Goal: Transaction & Acquisition: Purchase product/service

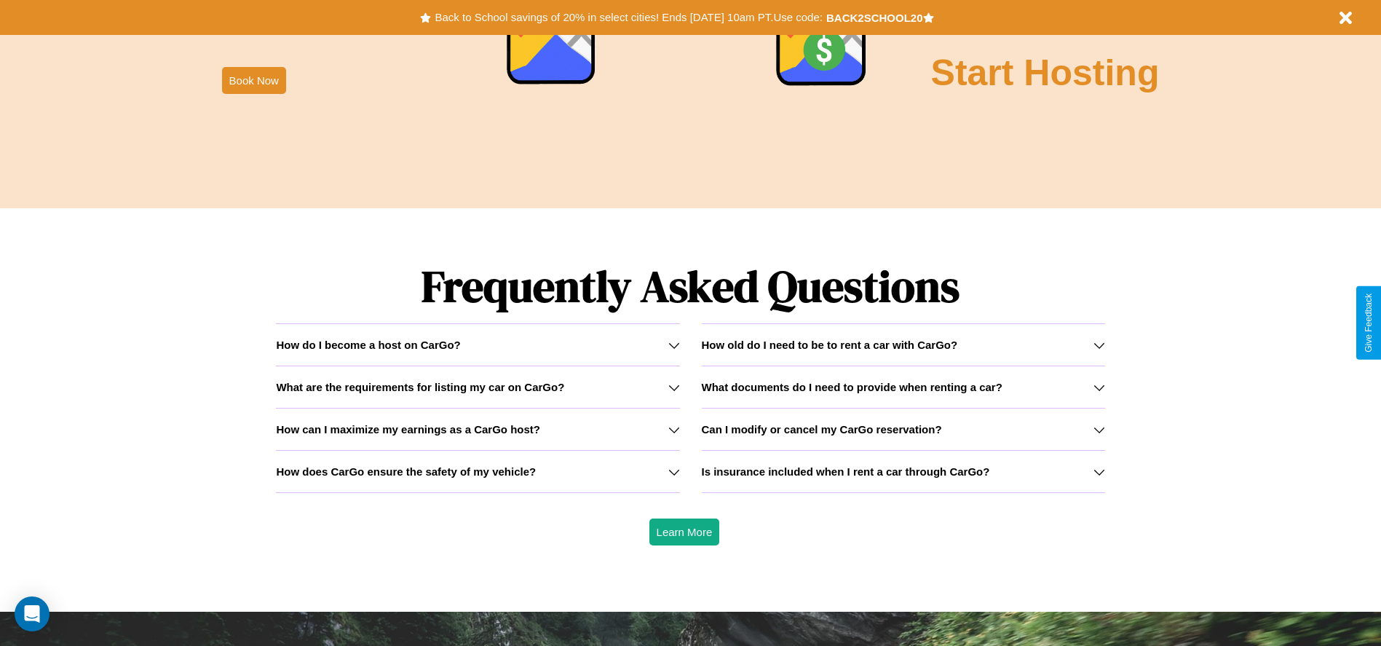
scroll to position [2088, 0]
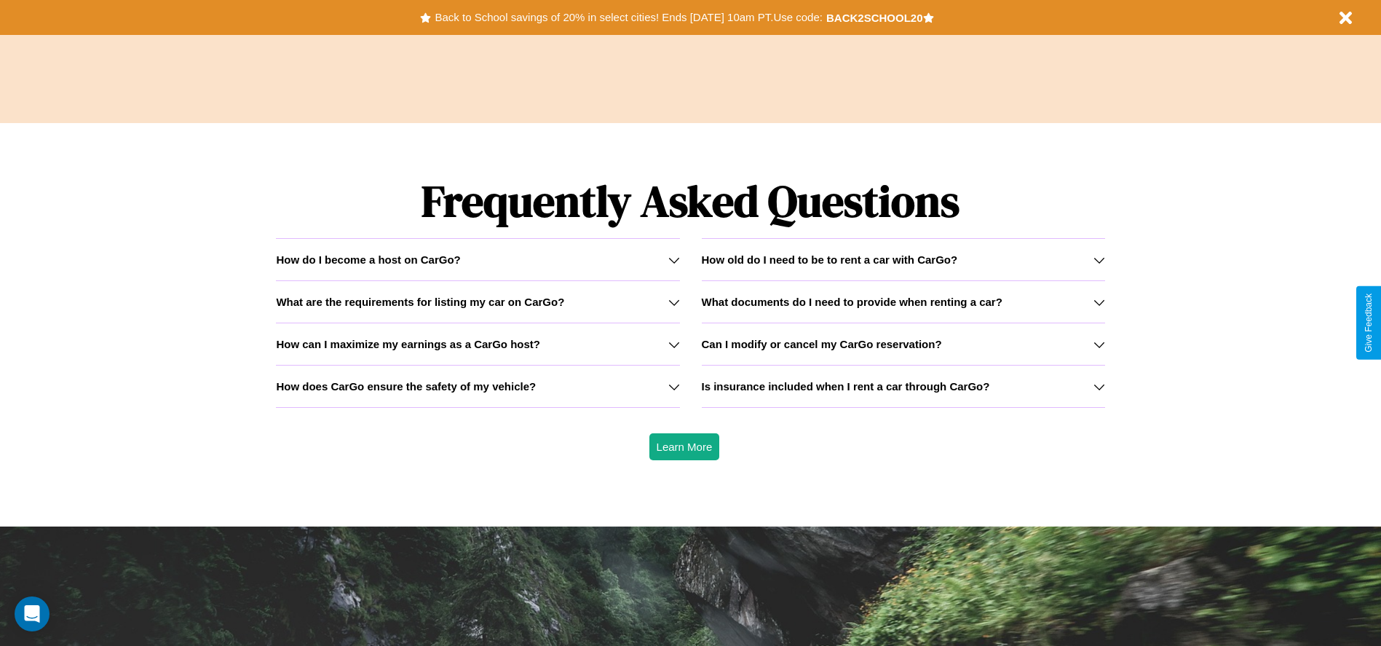
click at [1098, 301] on icon at bounding box center [1099, 302] width 12 height 12
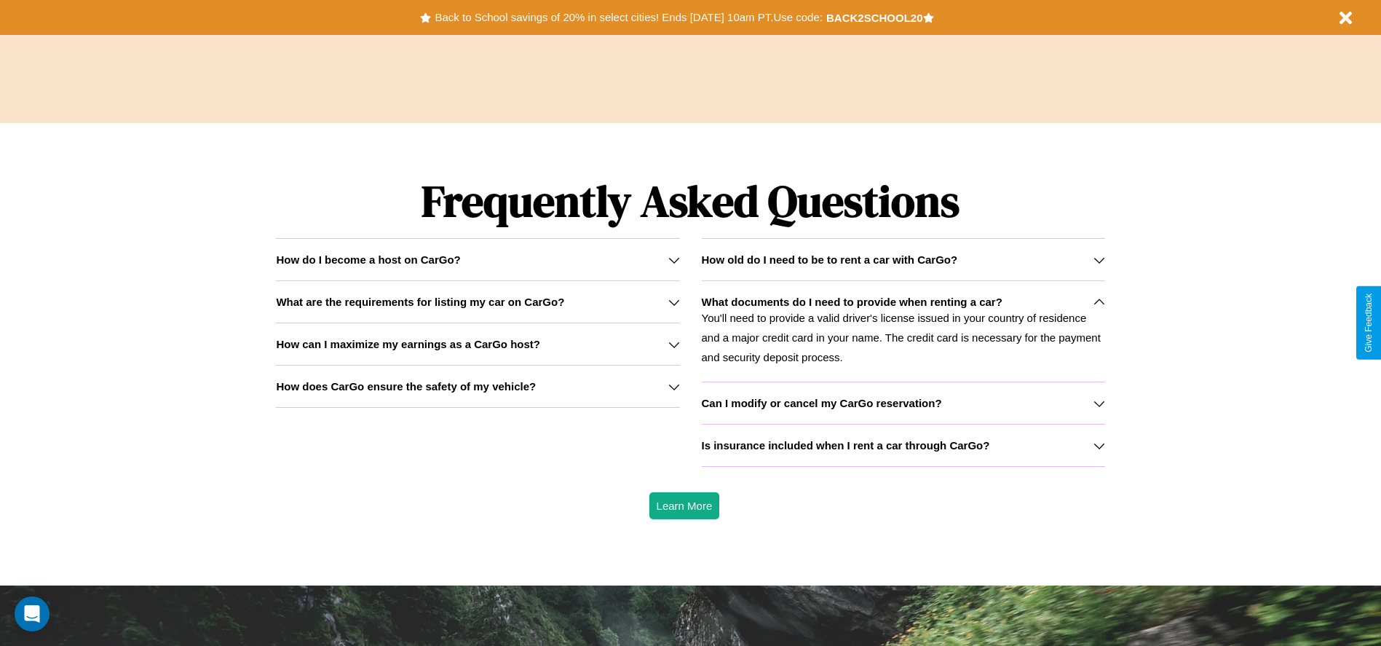
click at [1098, 445] on icon at bounding box center [1099, 446] width 12 height 12
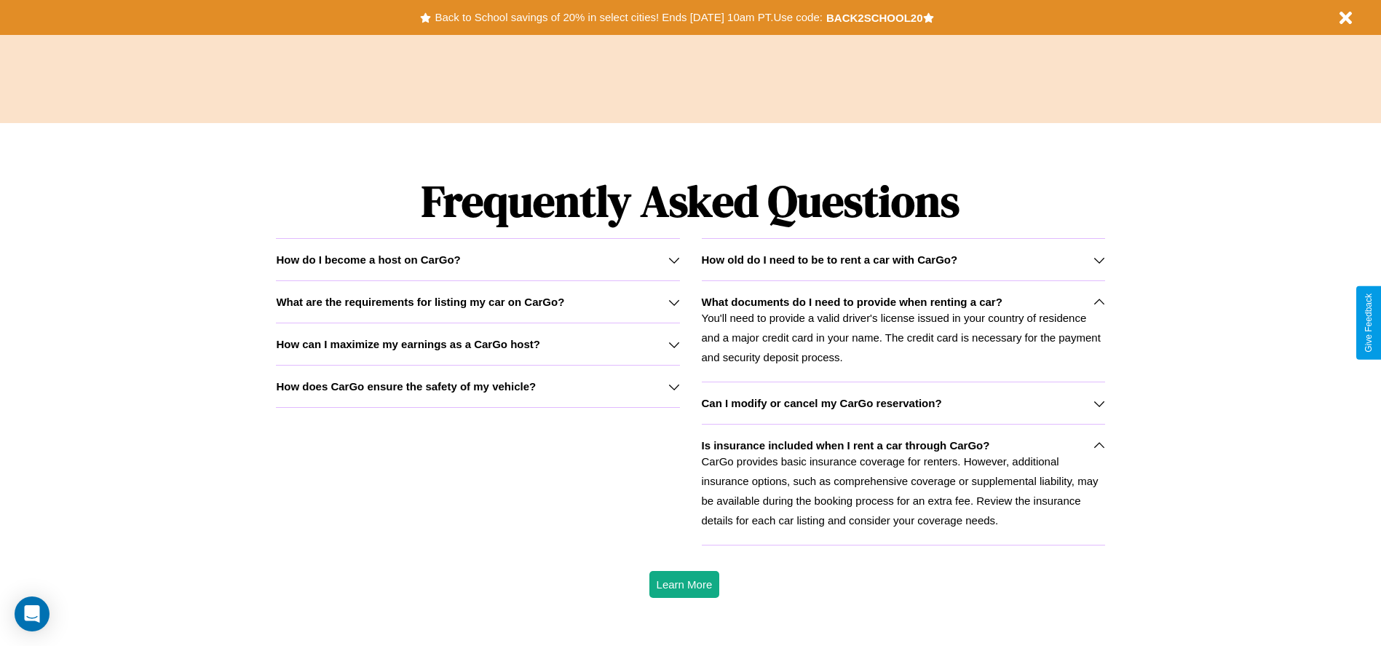
click at [673, 259] on icon at bounding box center [674, 260] width 12 height 12
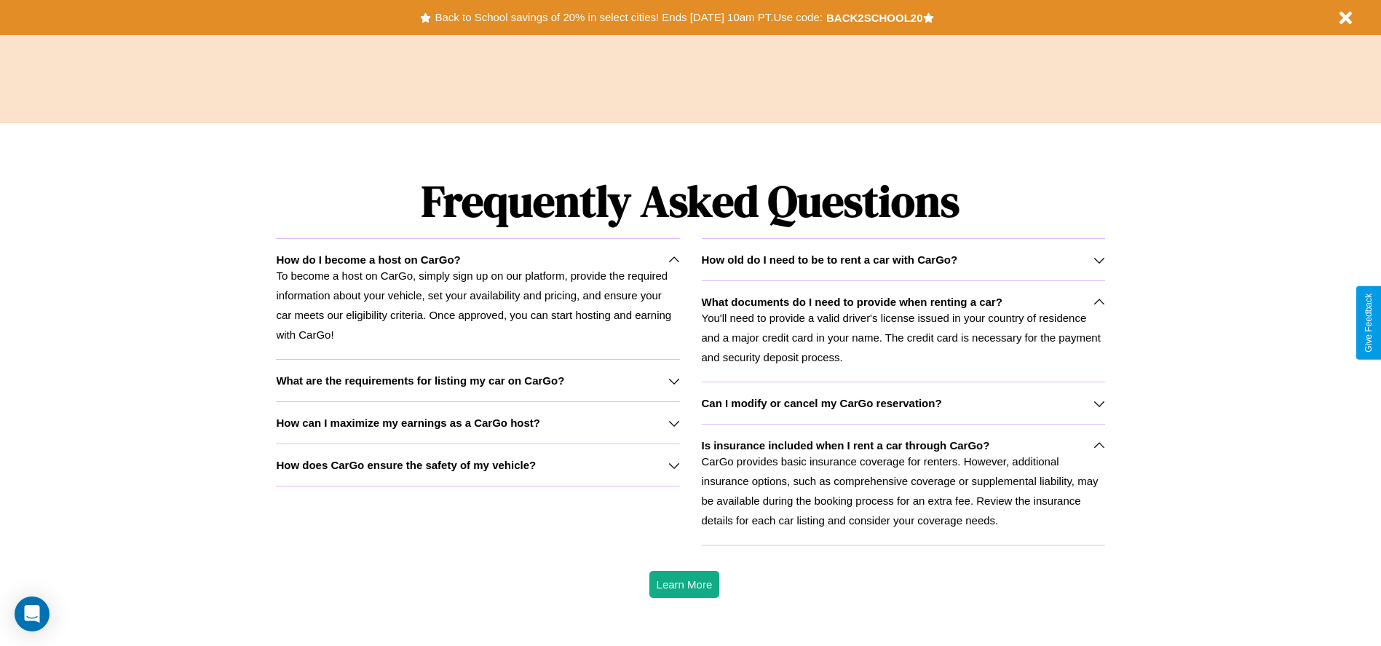
click at [1098, 403] on icon at bounding box center [1099, 403] width 12 height 12
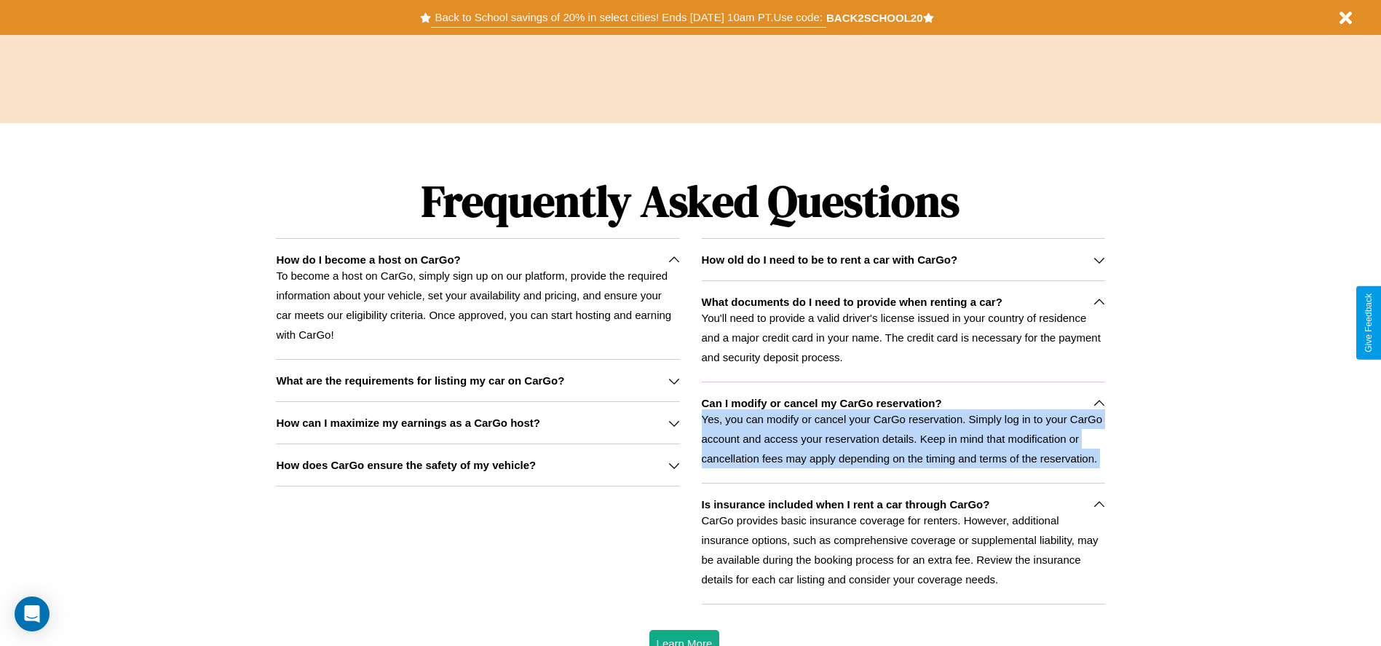
click at [628, 17] on button "Back to School savings of 20% in select cities! Ends 9/1 at 10am PT. Use code:" at bounding box center [628, 17] width 395 height 20
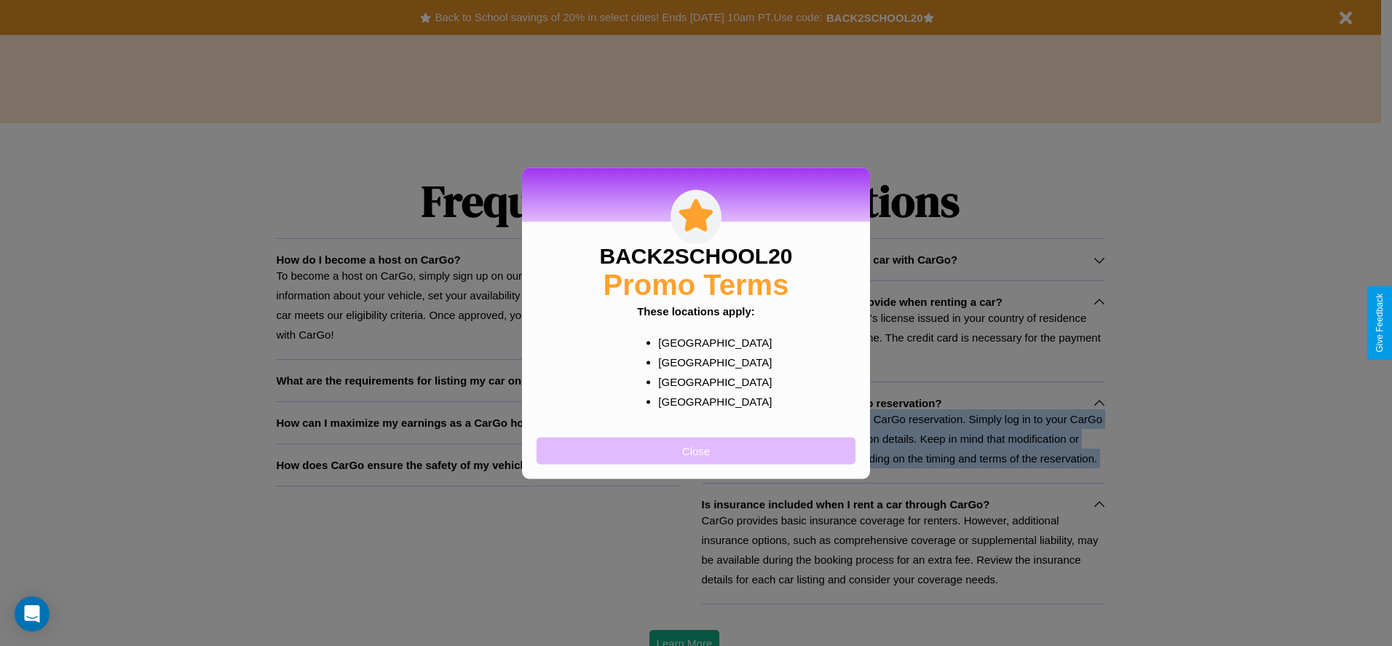
click at [696, 450] on button "Close" at bounding box center [695, 450] width 319 height 27
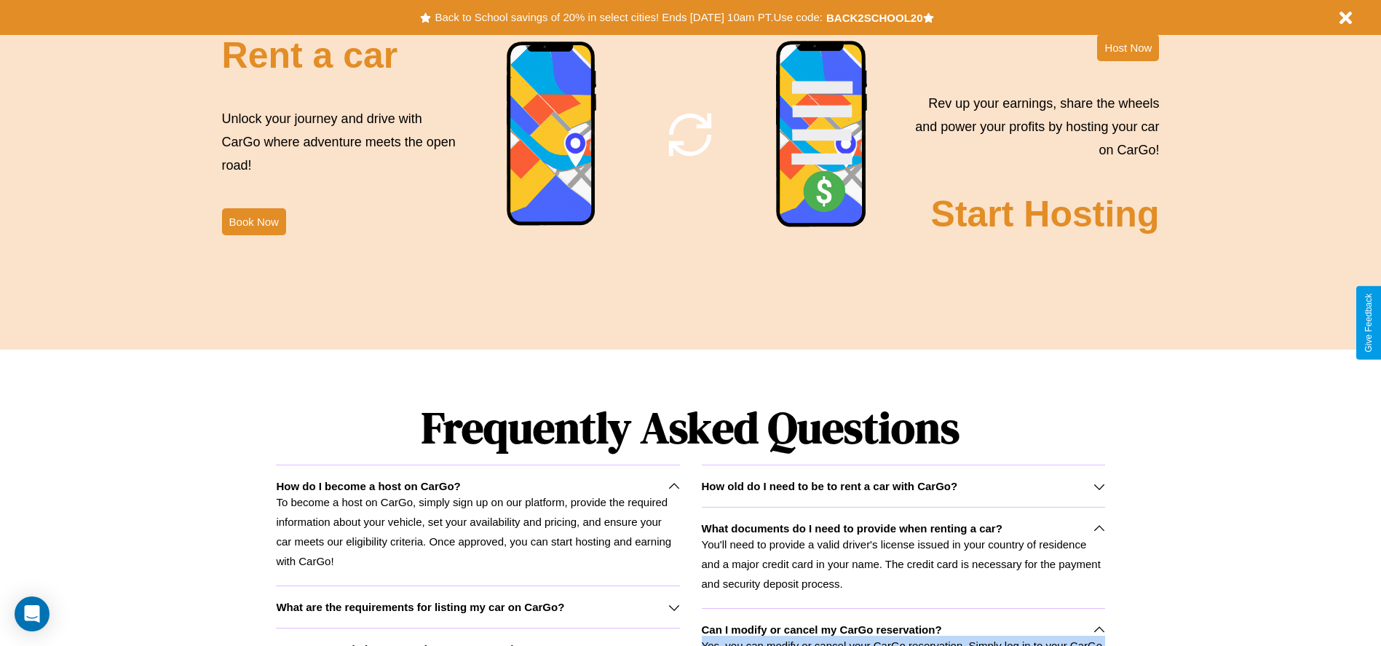
scroll to position [1761, 0]
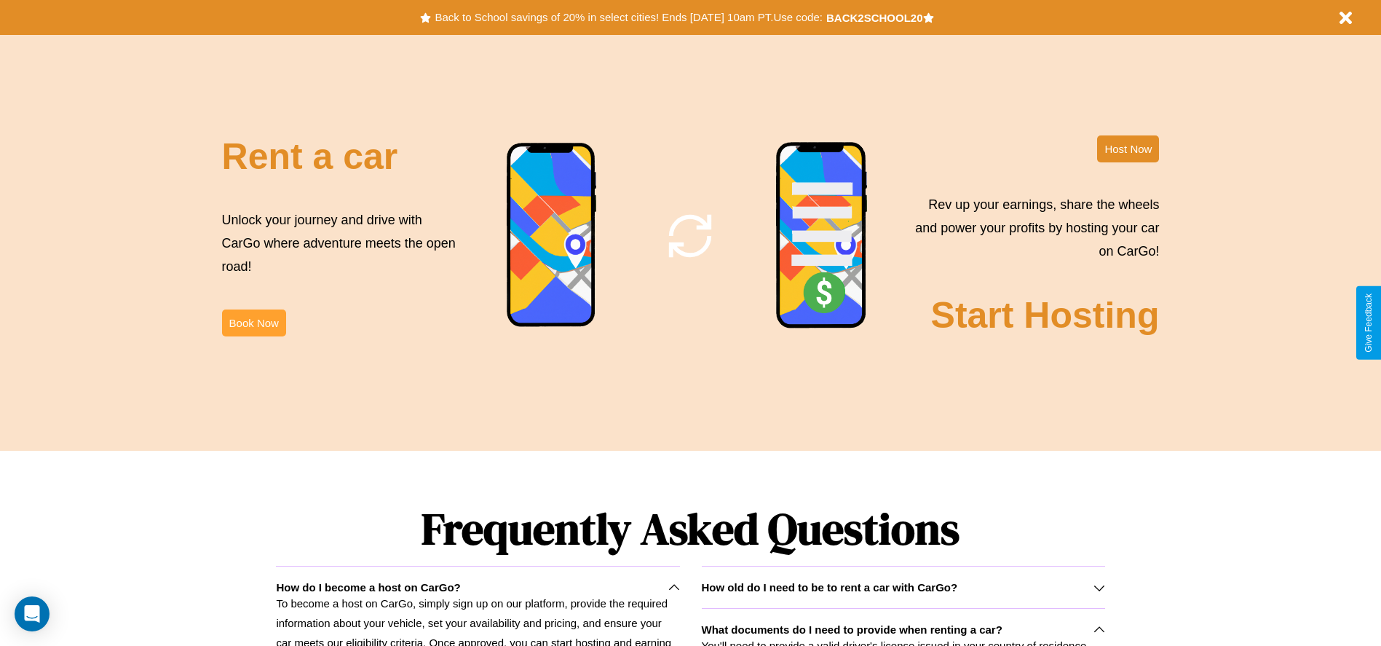
click at [253, 322] on button "Book Now" at bounding box center [254, 322] width 64 height 27
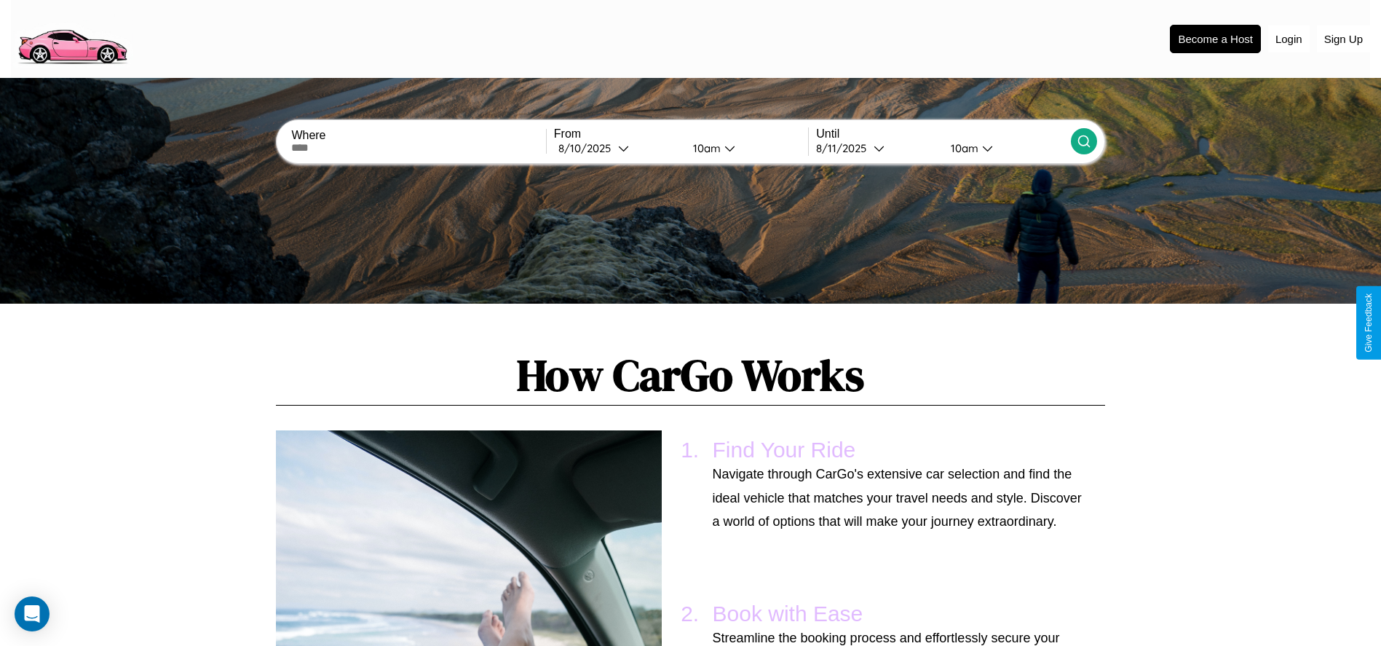
click at [419, 148] on input "text" at bounding box center [418, 148] width 254 height 12
type input "******"
click at [617, 148] on div "8 / 10 / 2025" at bounding box center [588, 148] width 60 height 14
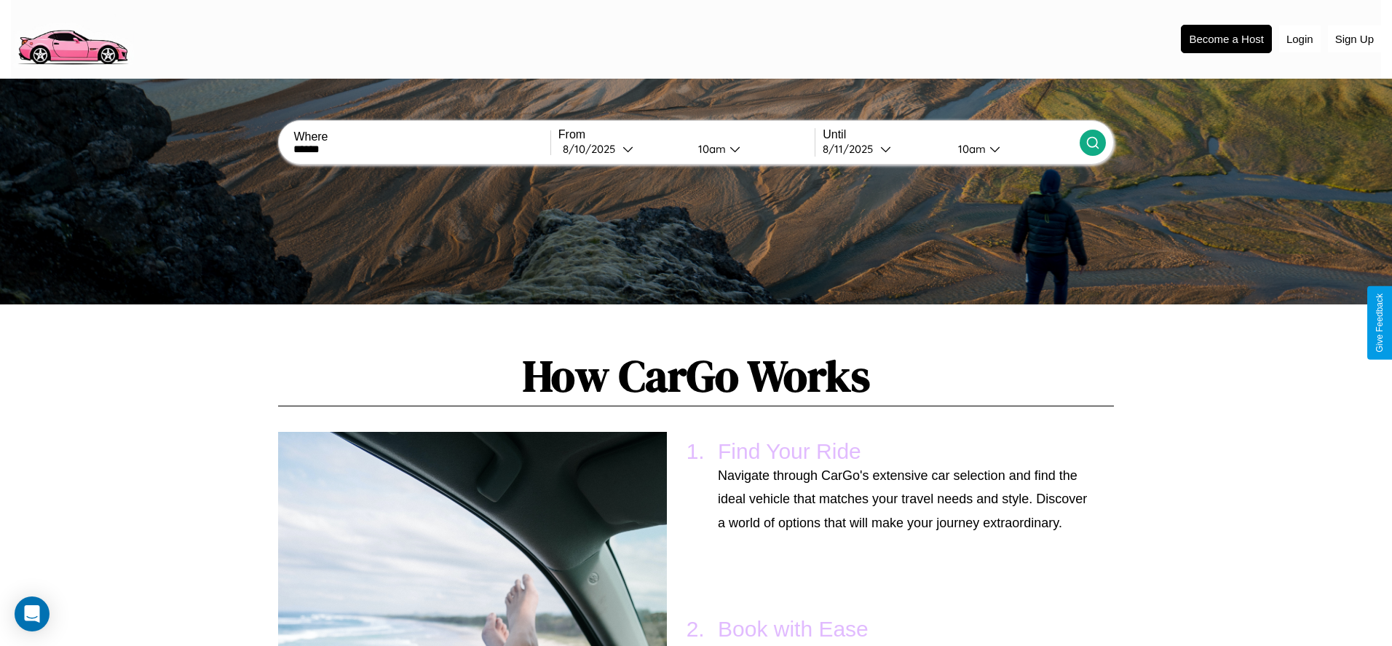
select select "*"
select select "****"
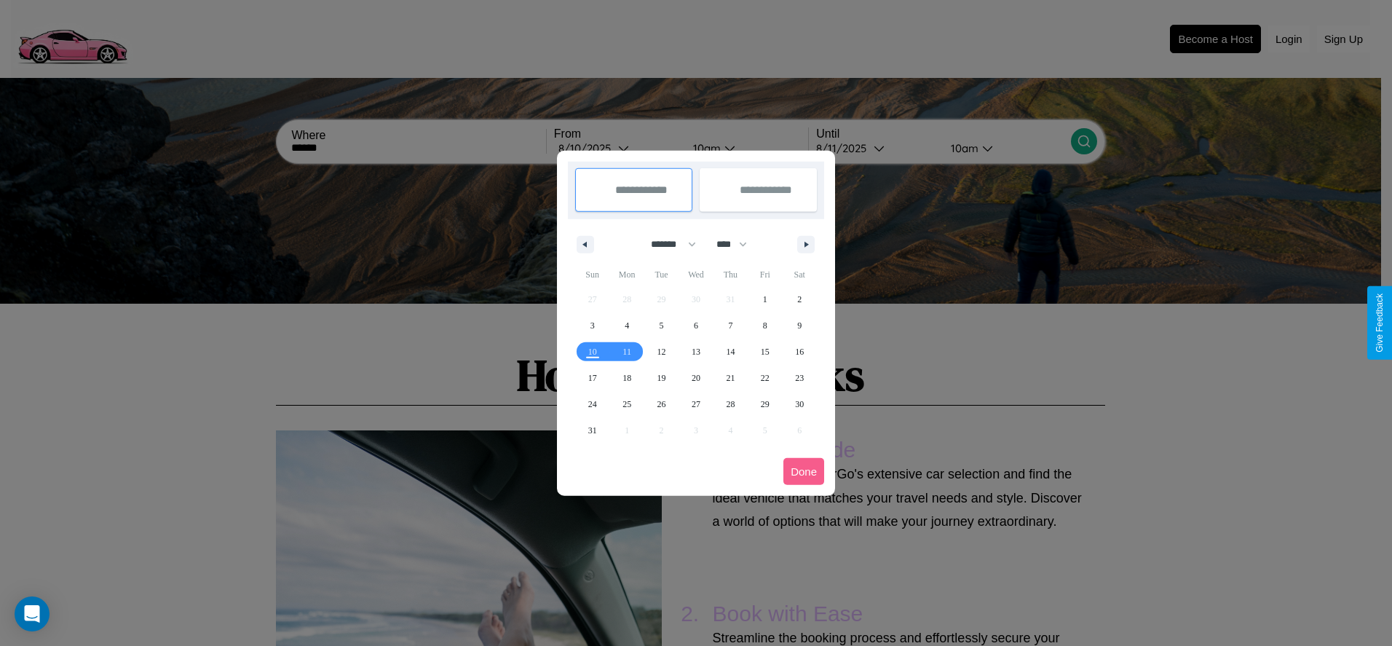
click at [667, 244] on select "******* ******** ***** ***** *** **** **** ****** ********* ******* ******** **…" at bounding box center [671, 244] width 62 height 24
select select "*"
drag, startPoint x: 738, startPoint y: 244, endPoint x: 696, endPoint y: 292, distance: 64.0
click at [738, 244] on select "**** **** **** **** **** **** **** **** **** **** **** **** **** **** **** ****…" at bounding box center [731, 244] width 44 height 24
select select "****"
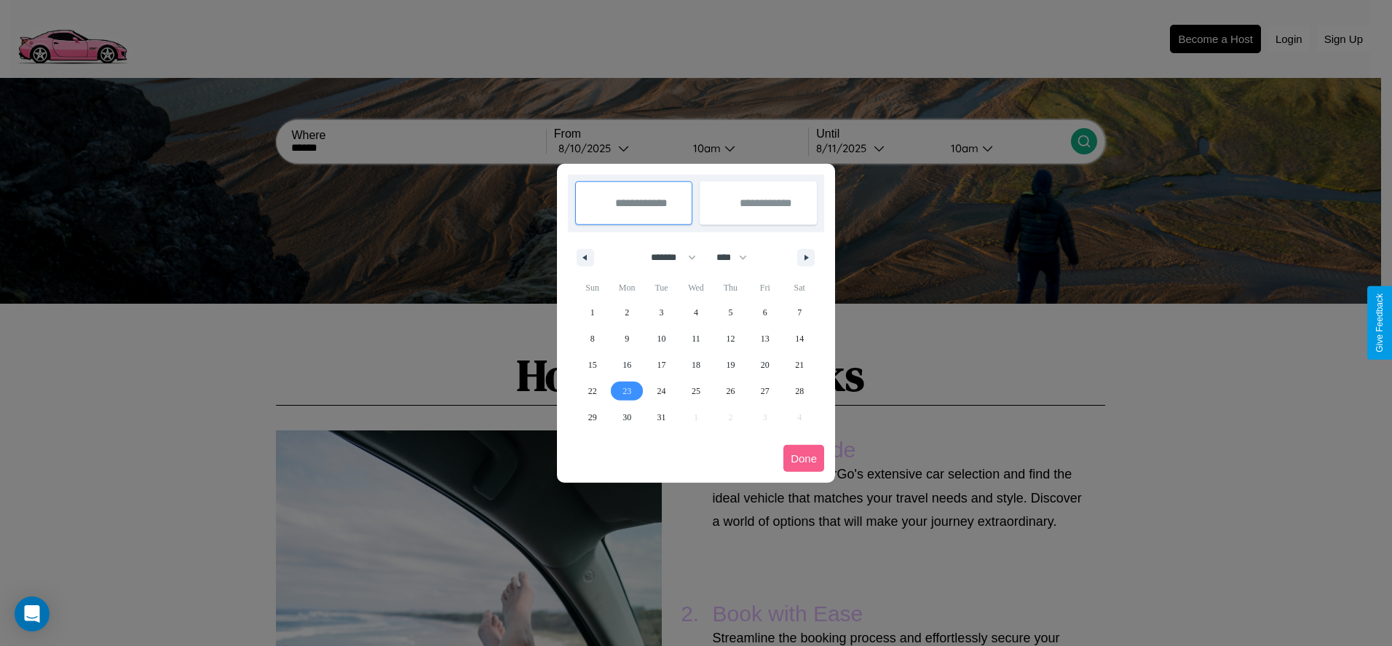
click at [627, 390] on span "23" at bounding box center [626, 391] width 9 height 26
type input "**********"
click at [627, 416] on span "30" at bounding box center [626, 417] width 9 height 26
type input "**********"
click at [804, 458] on button "Done" at bounding box center [803, 458] width 41 height 27
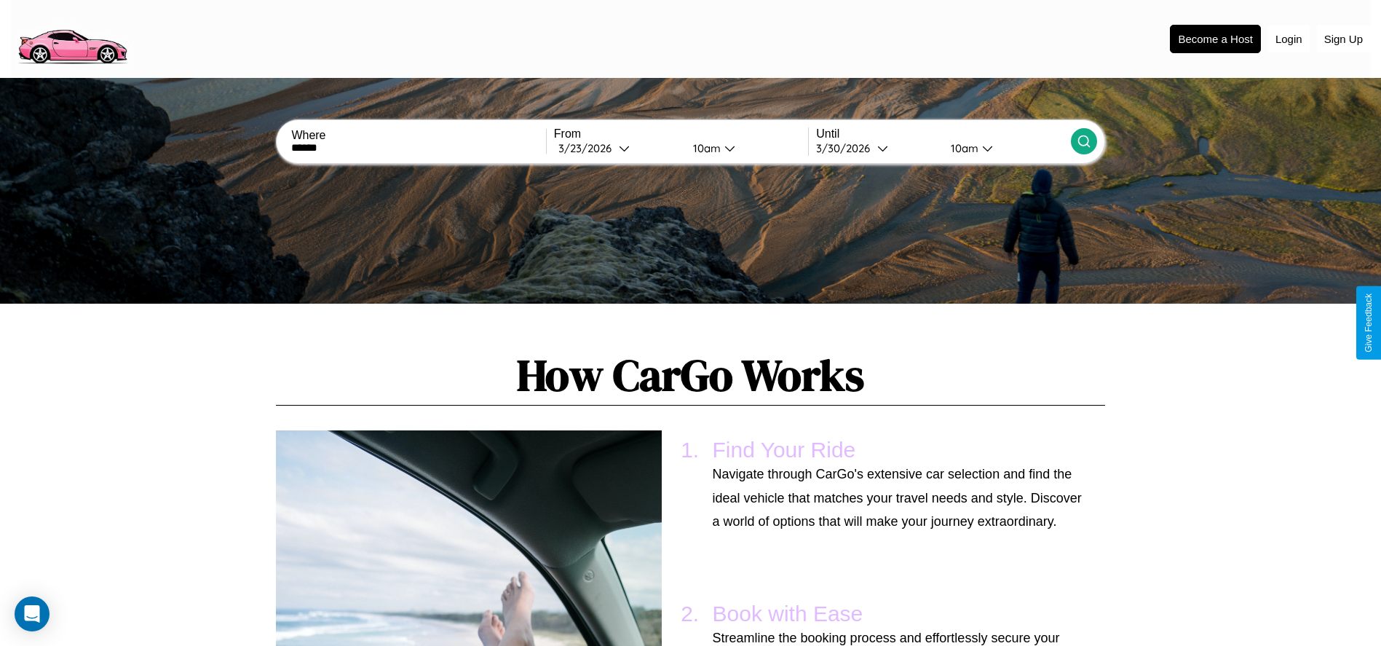
click at [1083, 141] on icon at bounding box center [1084, 141] width 15 height 15
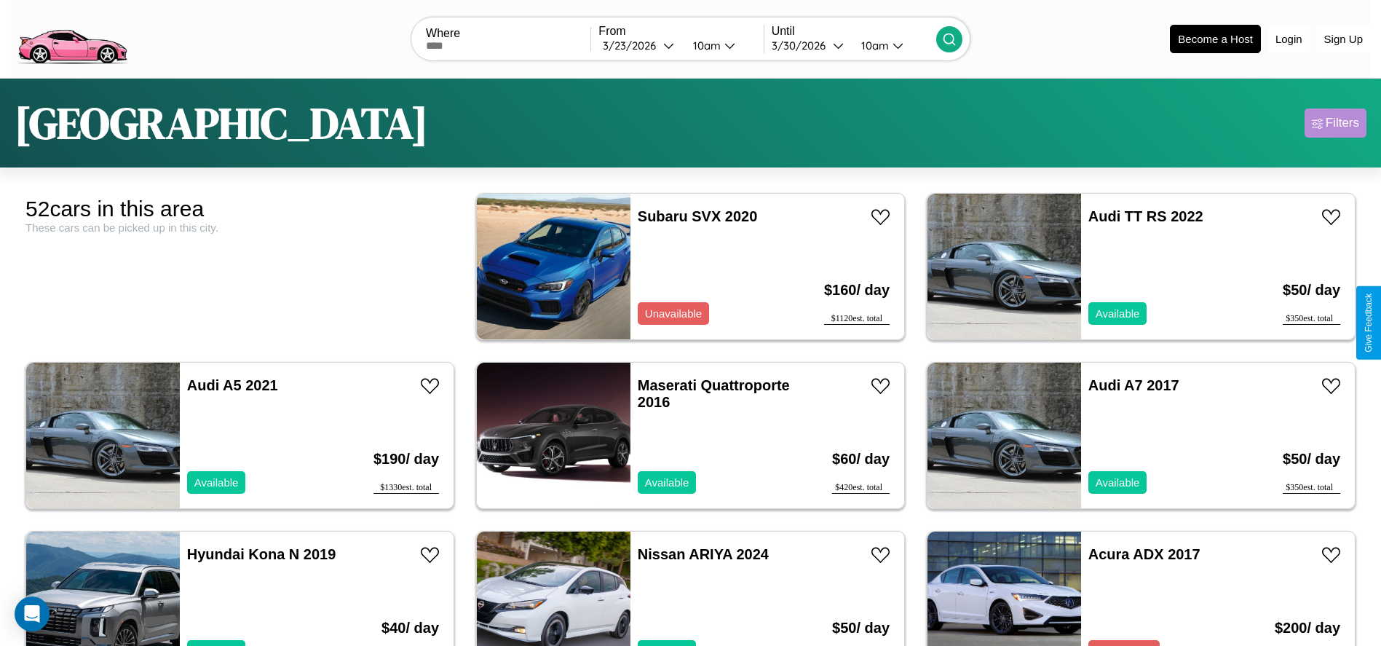
click at [1335, 123] on div "Filters" at bounding box center [1342, 123] width 33 height 15
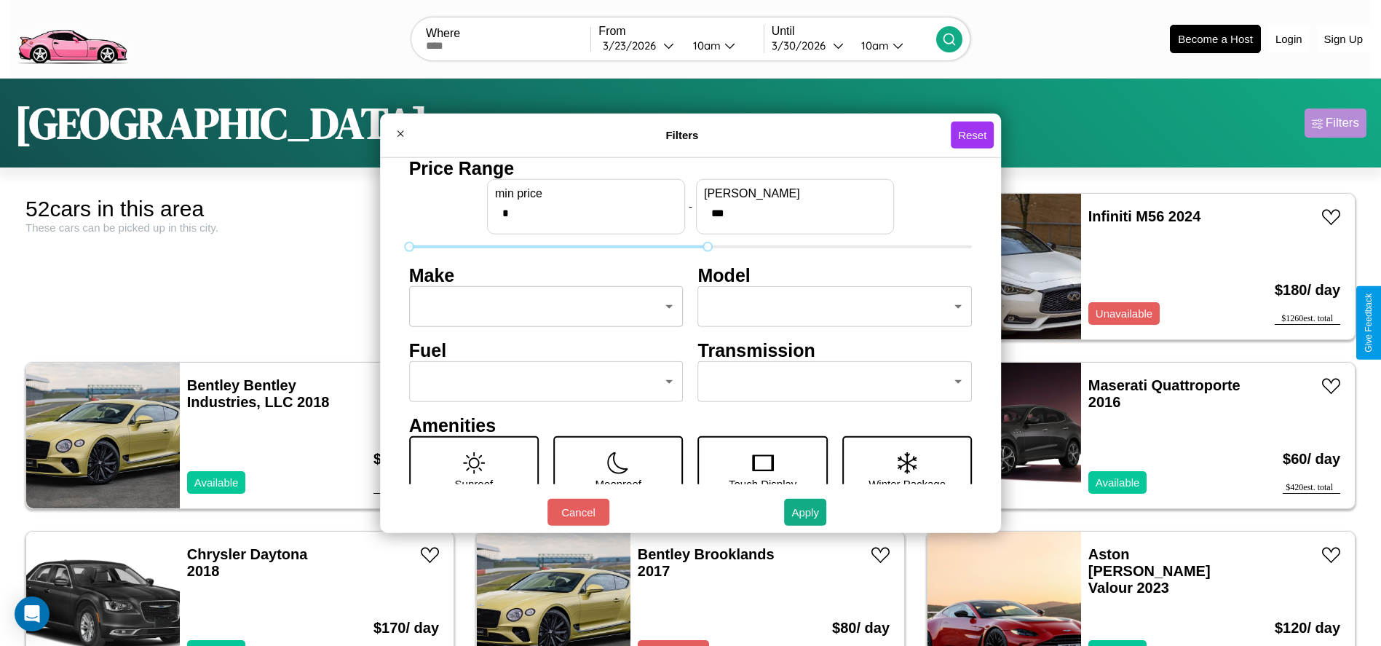
type input "***"
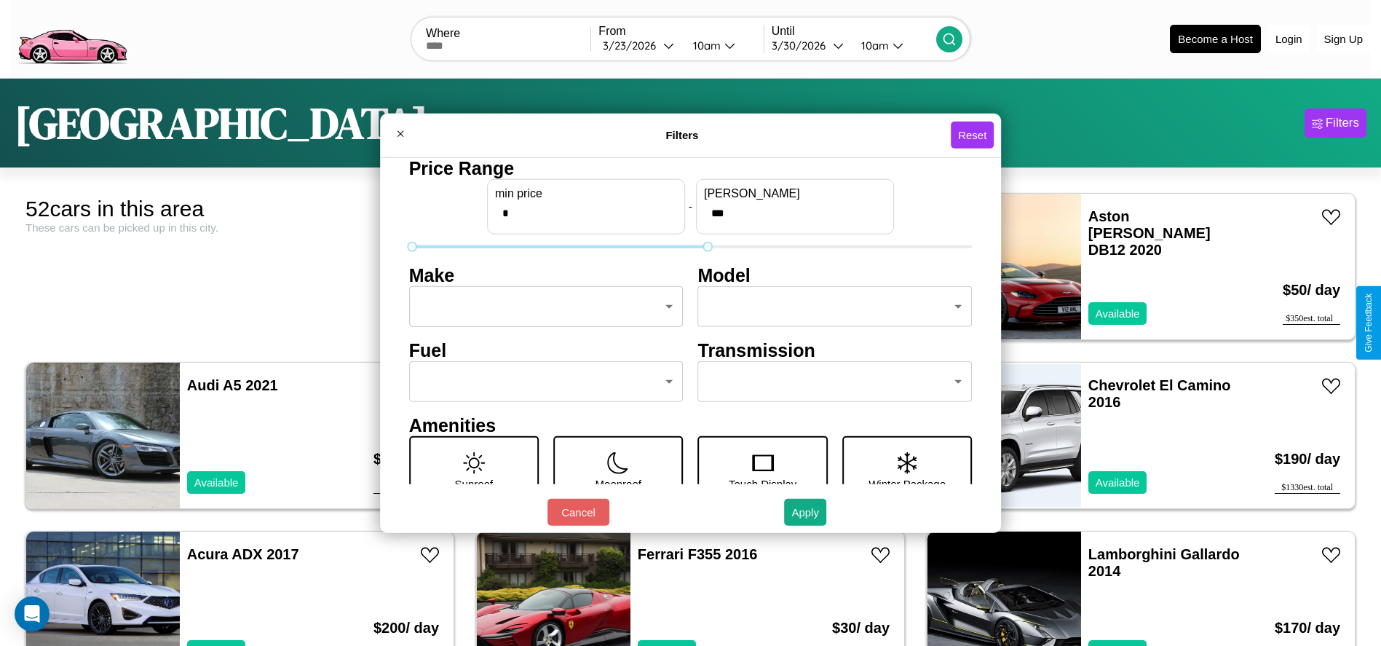
type input "*"
click at [542, 306] on body "CarGo Where From 3 / 23 / 2026 10am Until 3 / 30 / 2026 10am Become a Host Logi…" at bounding box center [690, 368] width 1381 height 736
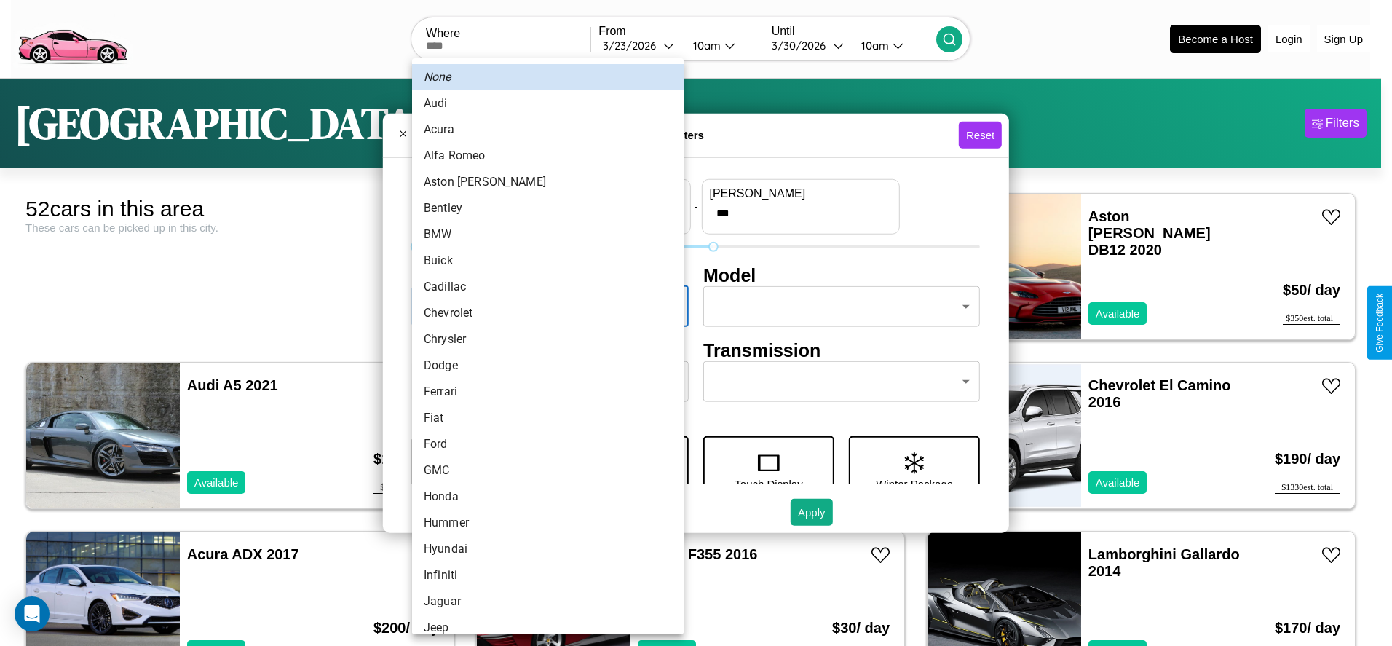
click at [542, 156] on li "Alfa Romeo" at bounding box center [548, 156] width 272 height 26
type input "**********"
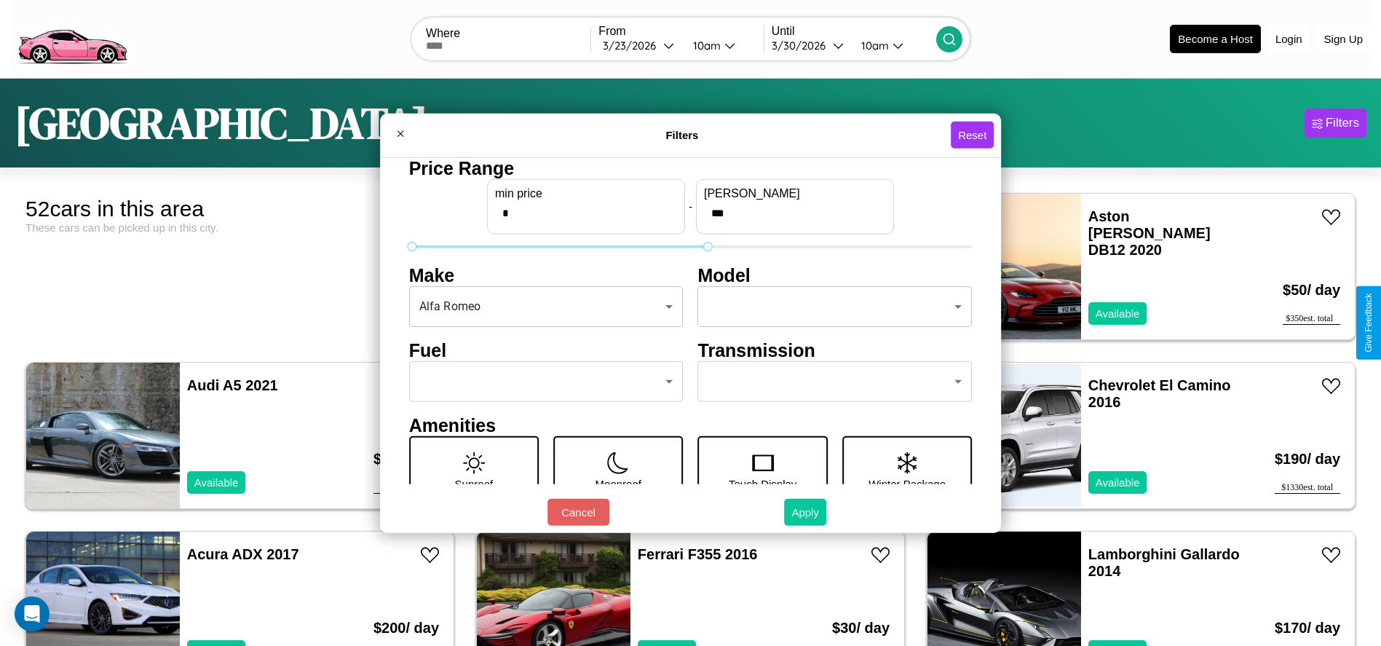
click at [806, 512] on button "Apply" at bounding box center [805, 512] width 42 height 27
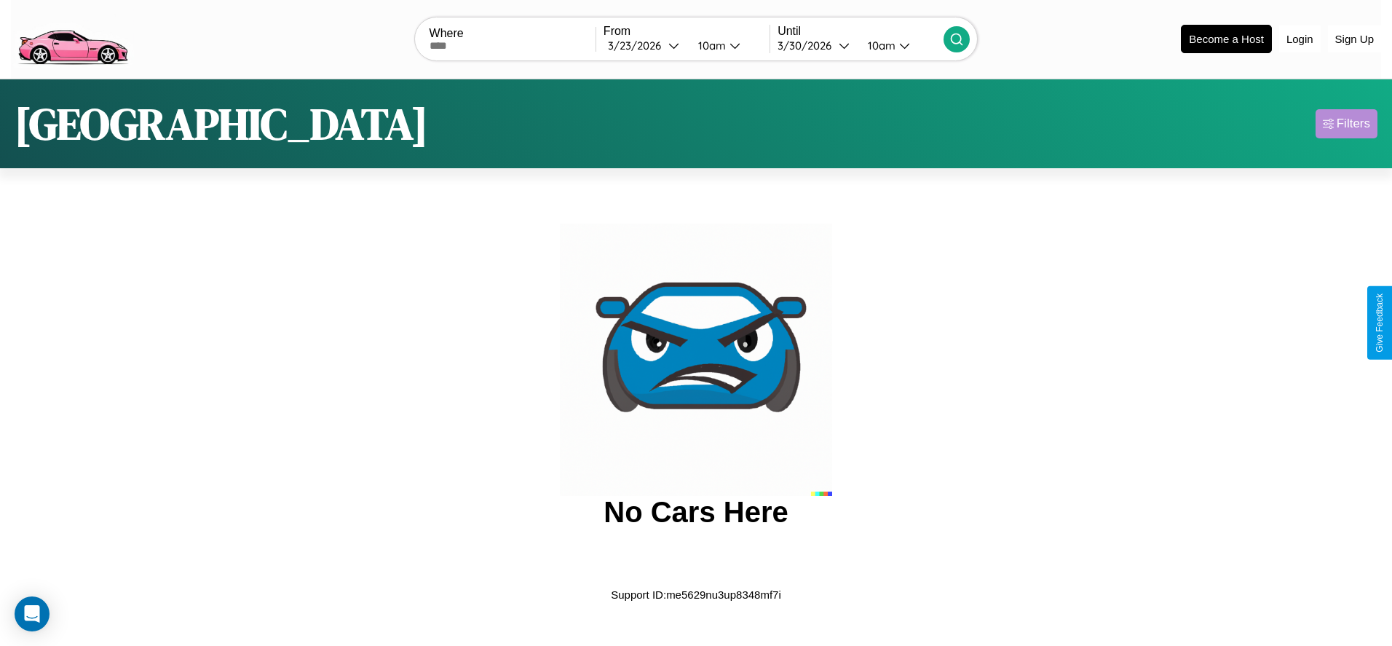
click at [1346, 123] on div "Filters" at bounding box center [1353, 123] width 33 height 15
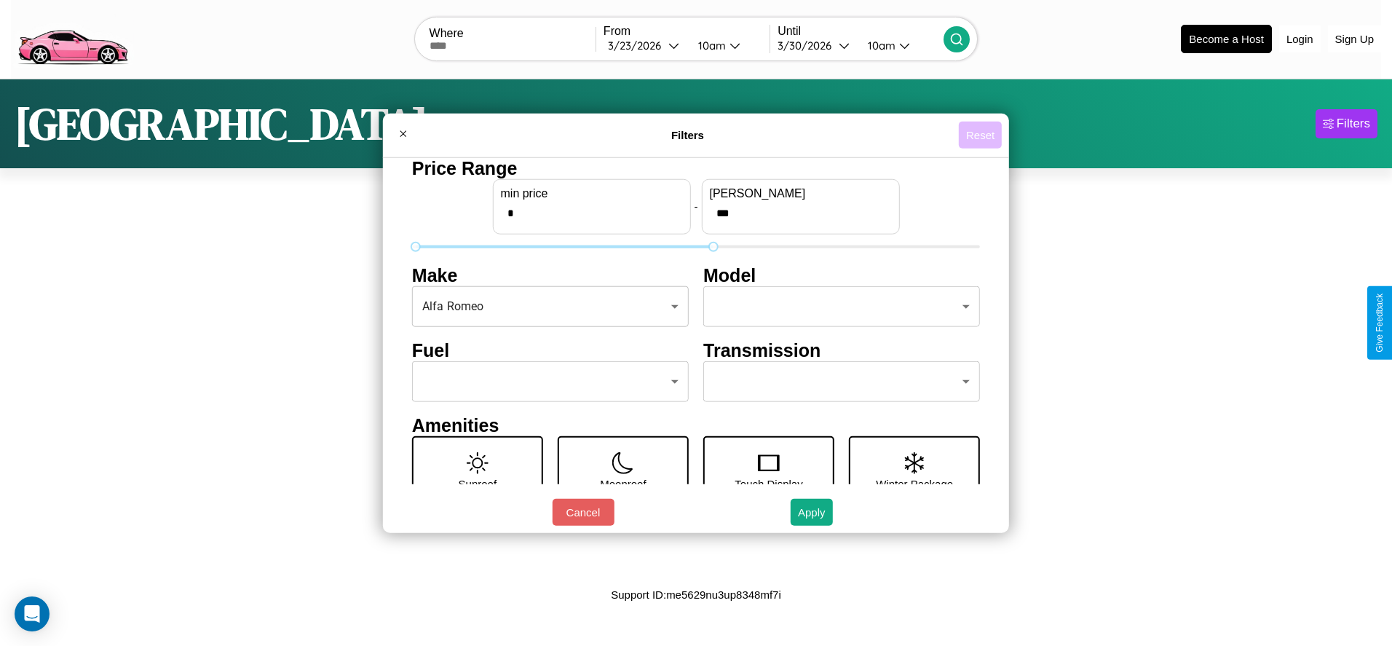
click at [980, 135] on button "Reset" at bounding box center [980, 135] width 43 height 27
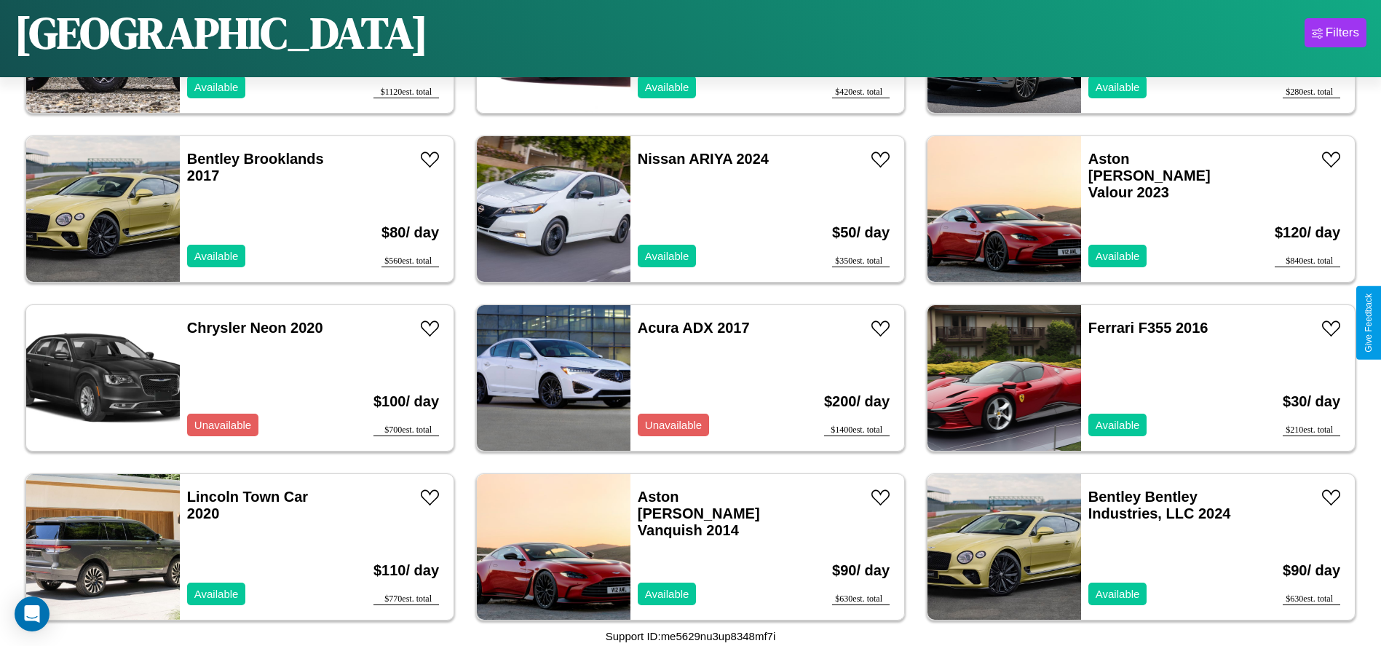
scroll to position [500, 0]
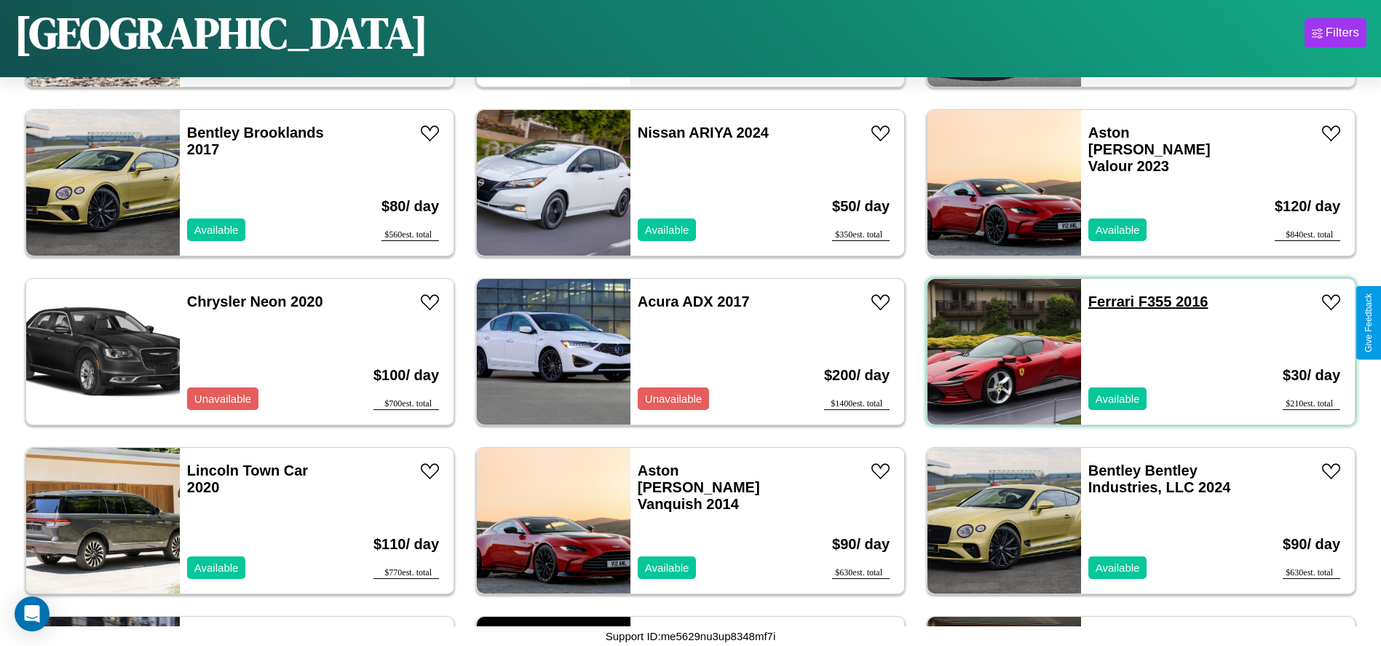
click at [1102, 301] on link "Ferrari F355 2016" at bounding box center [1148, 301] width 120 height 16
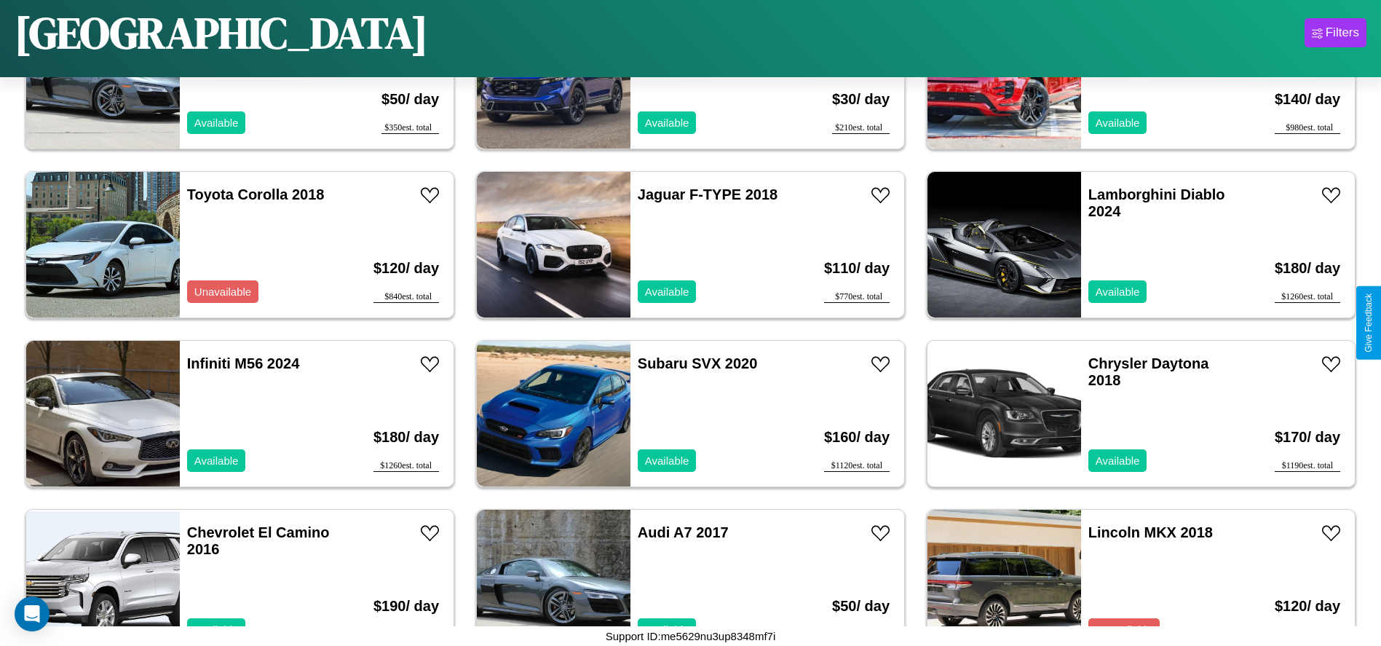
scroll to position [2020, 0]
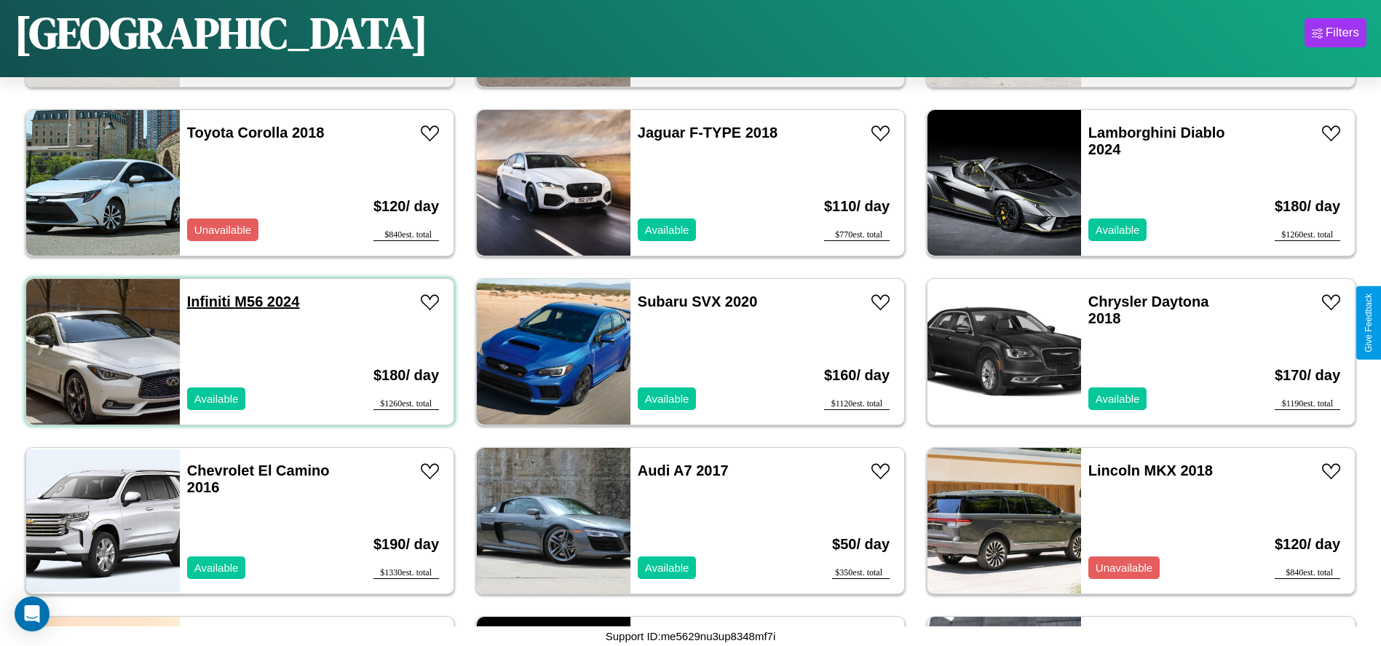
click at [207, 301] on link "Infiniti M56 2024" at bounding box center [243, 301] width 113 height 16
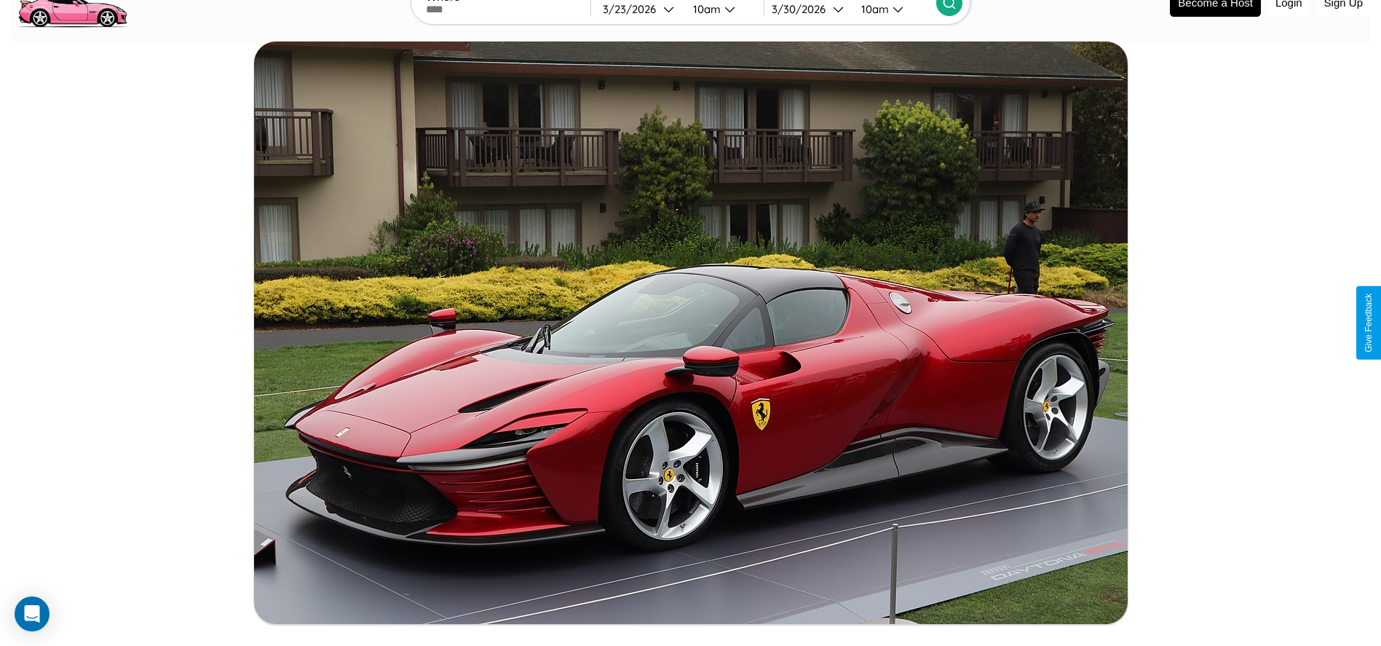
scroll to position [835, 0]
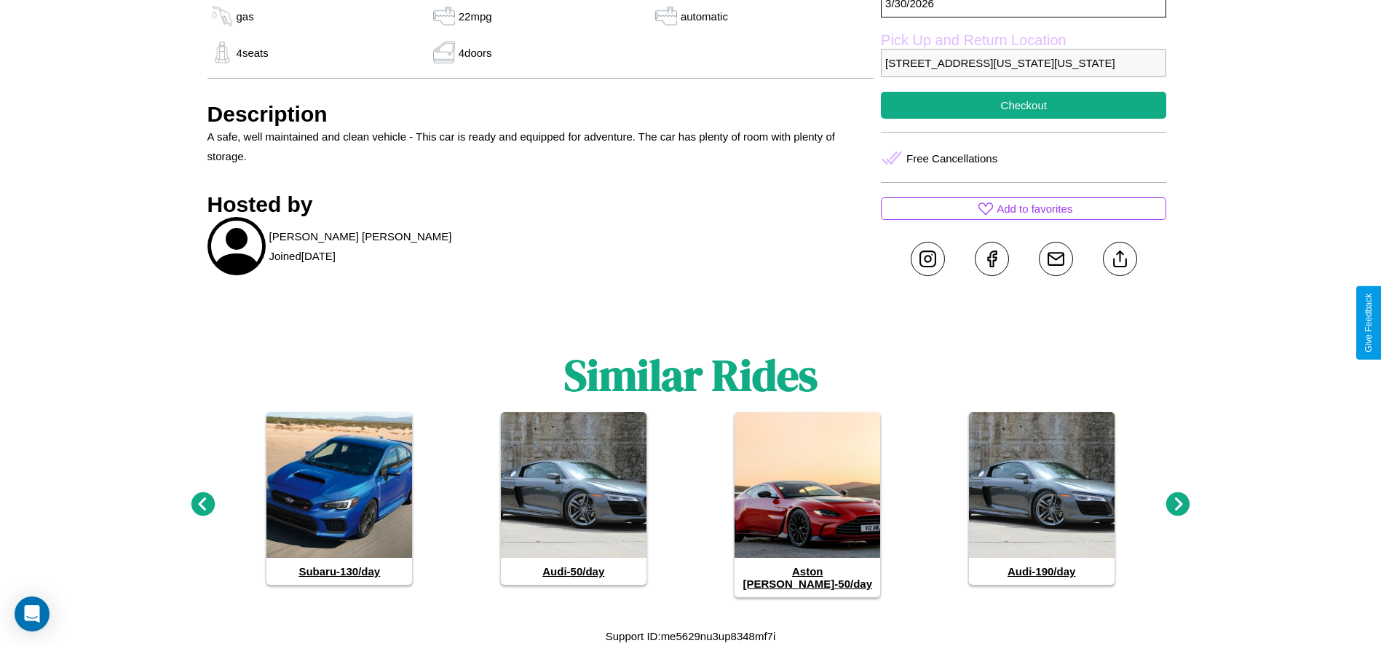
click at [1178, 510] on icon at bounding box center [1178, 504] width 24 height 24
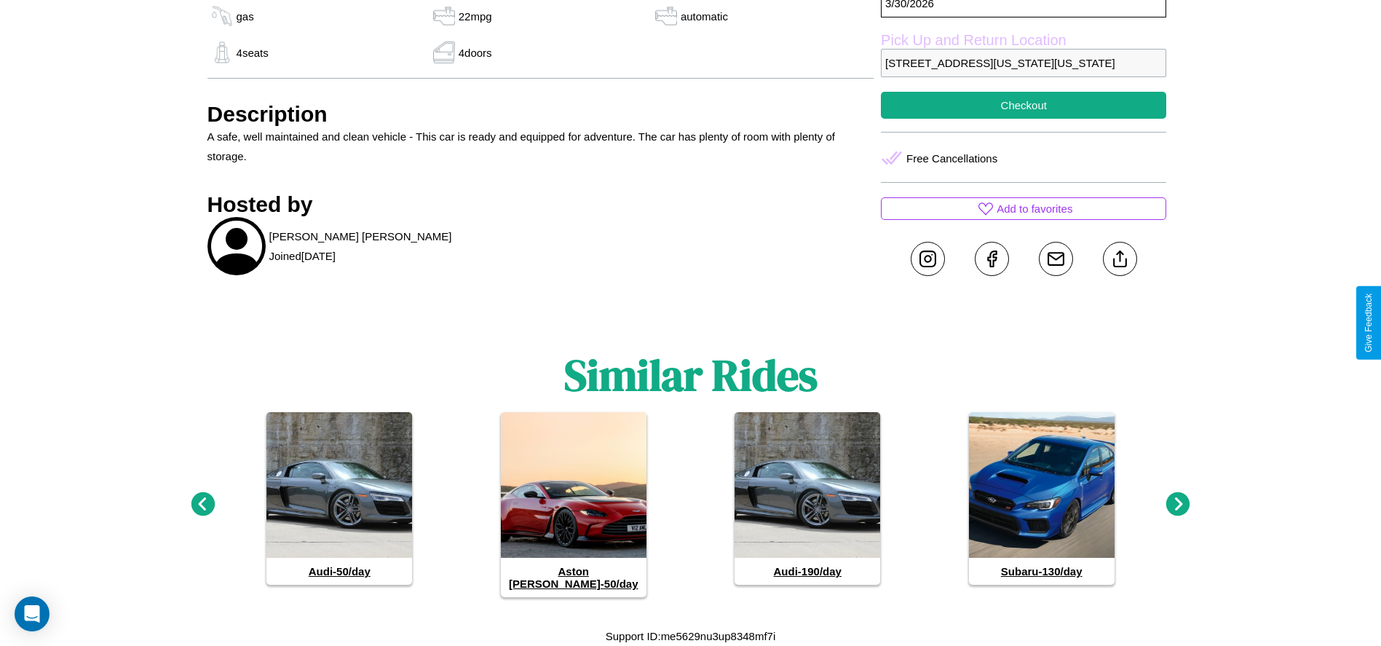
click at [1178, 510] on icon at bounding box center [1178, 504] width 24 height 24
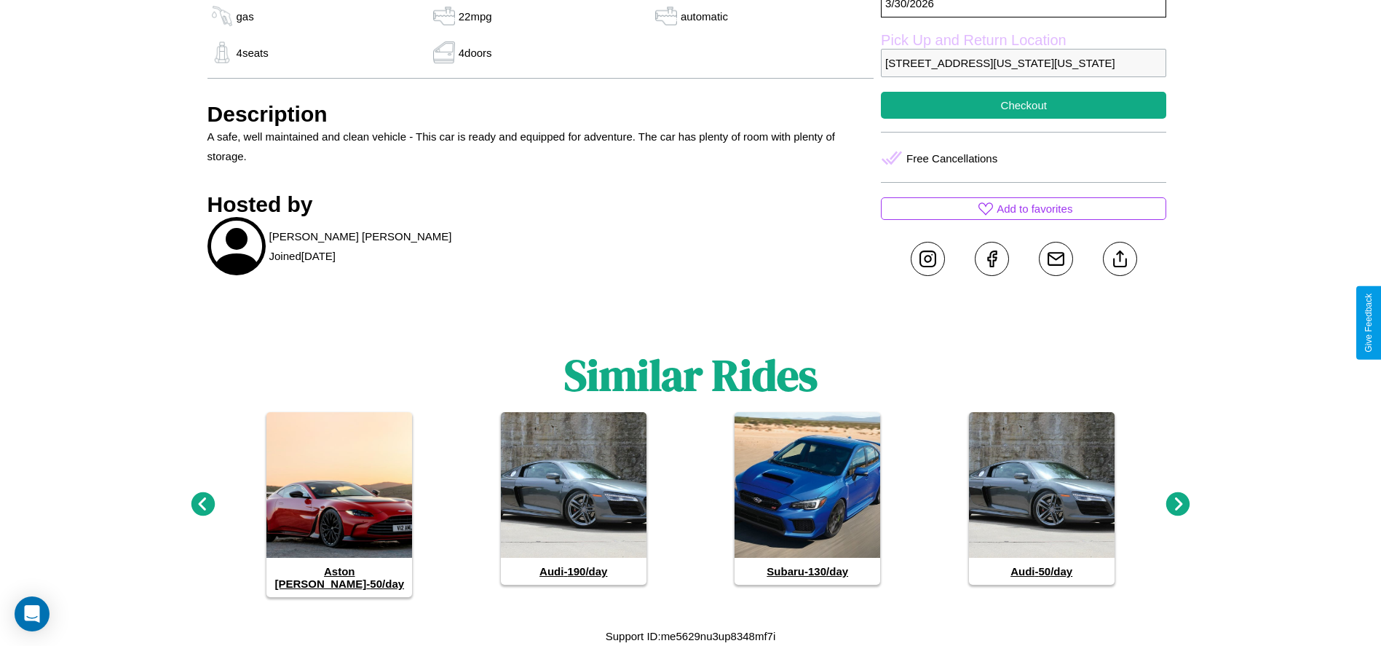
click at [1178, 510] on icon at bounding box center [1178, 504] width 24 height 24
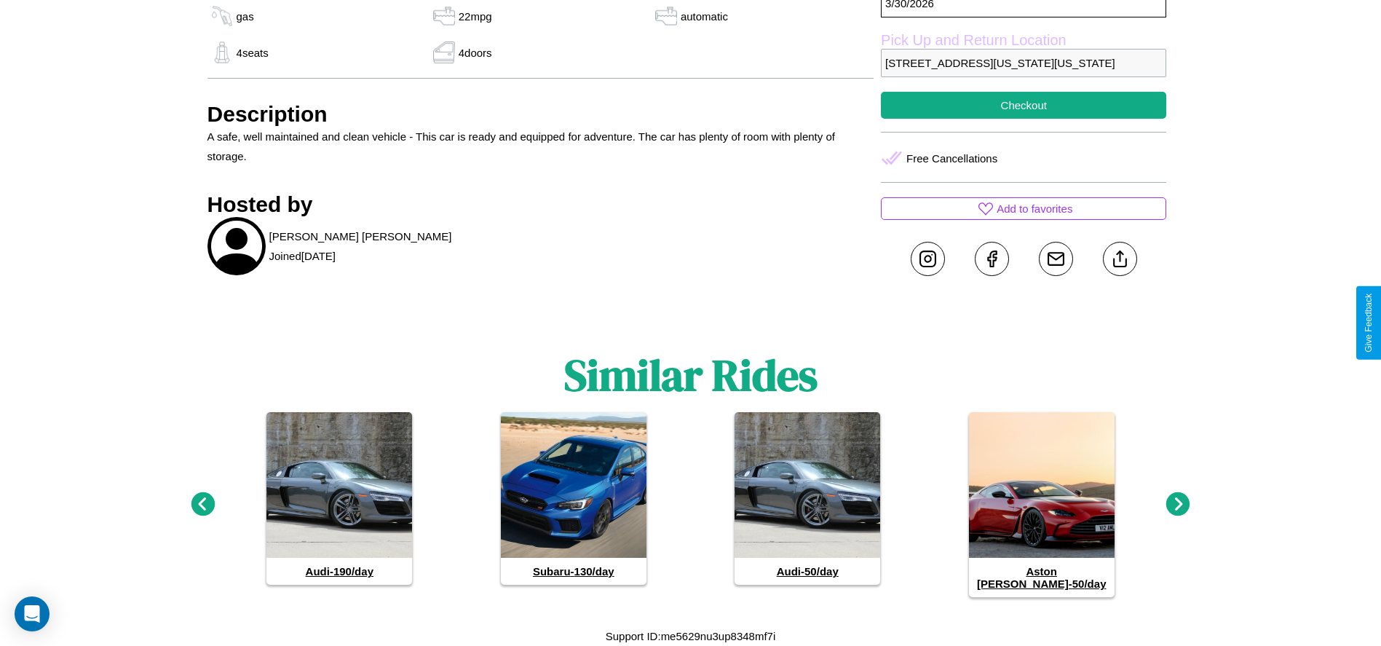
click at [1178, 510] on icon at bounding box center [1178, 504] width 24 height 24
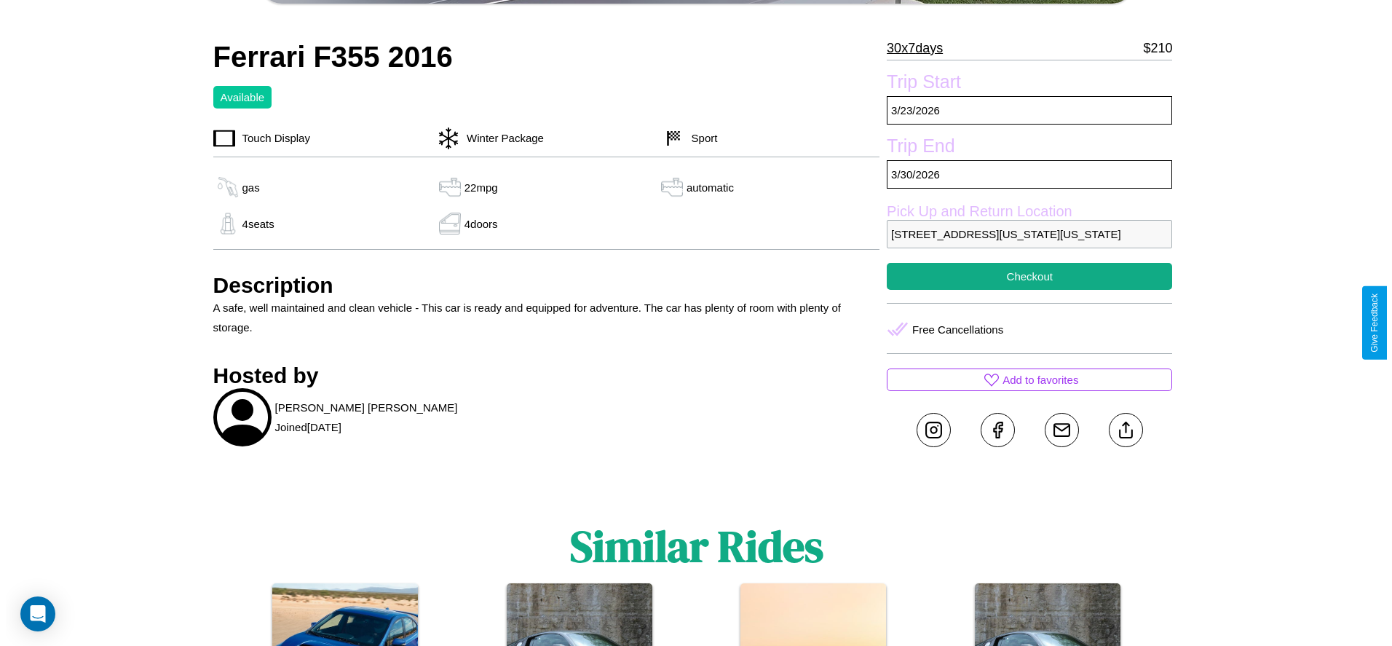
scroll to position [444, 0]
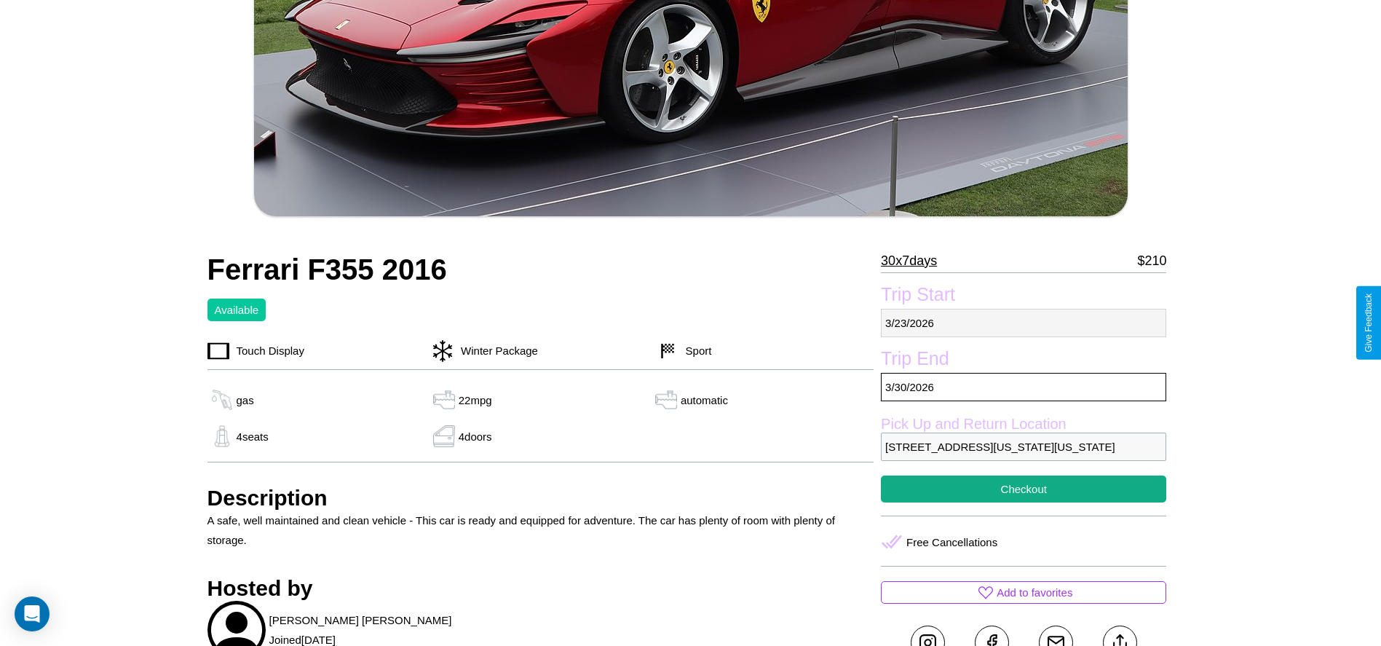
click at [1023, 322] on p "[DATE]" at bounding box center [1023, 323] width 285 height 28
select select "*"
select select "****"
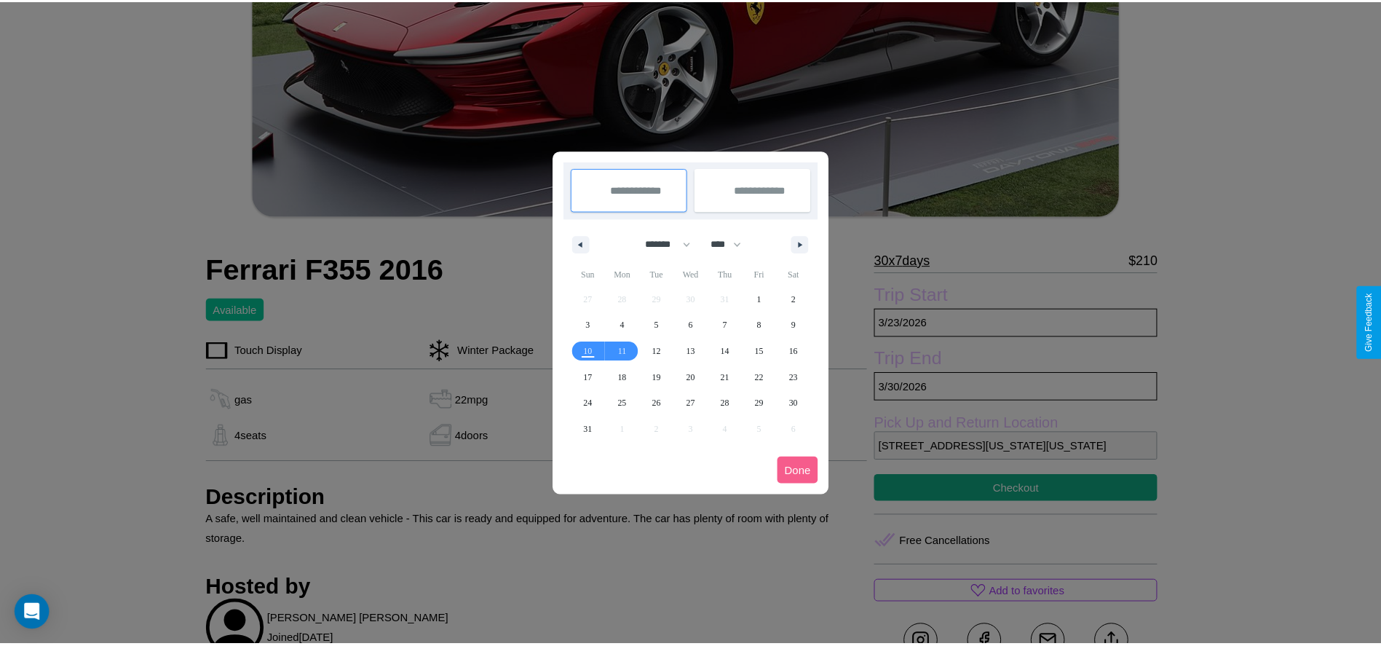
scroll to position [0, 0]
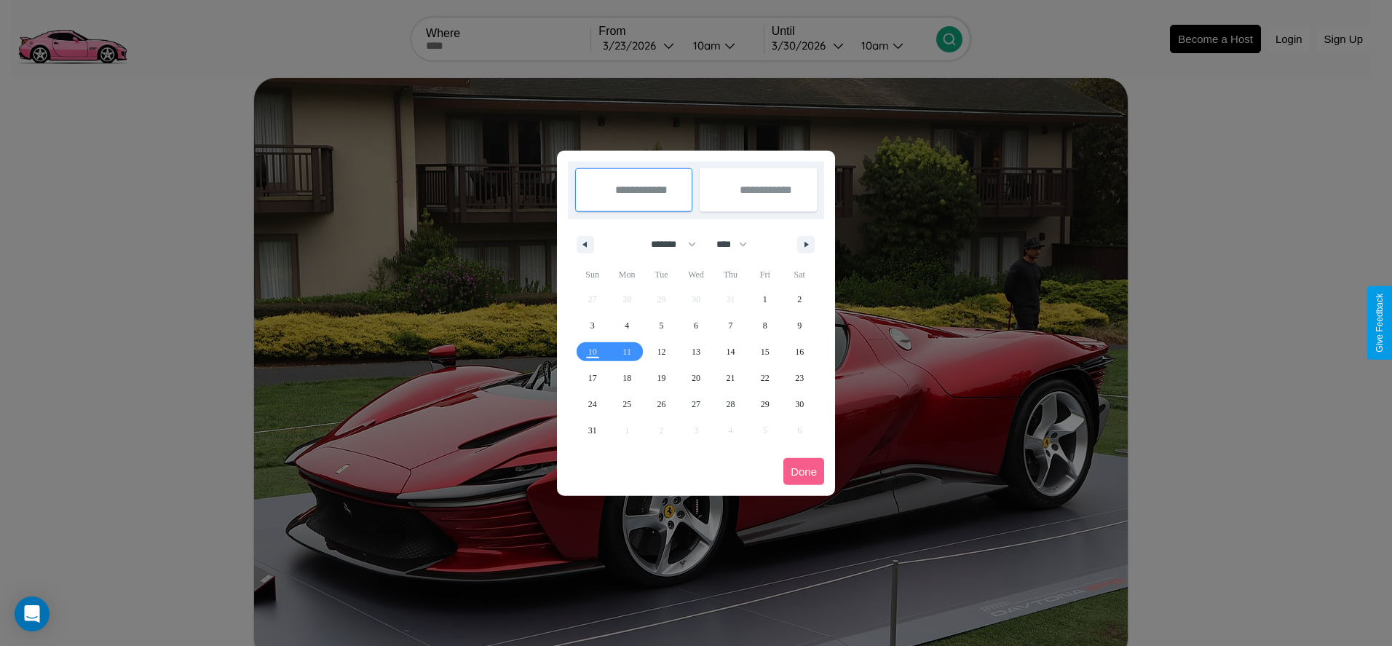
click at [639, 45] on div at bounding box center [696, 323] width 1392 height 646
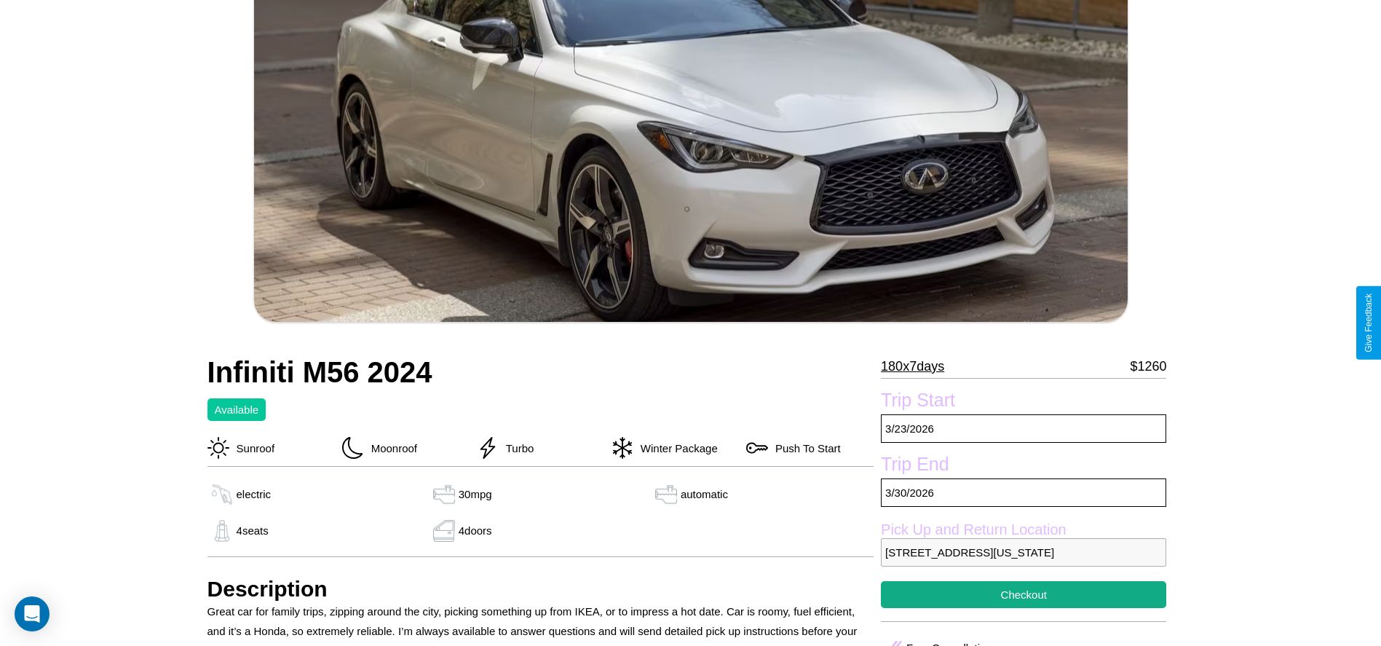
scroll to position [519, 0]
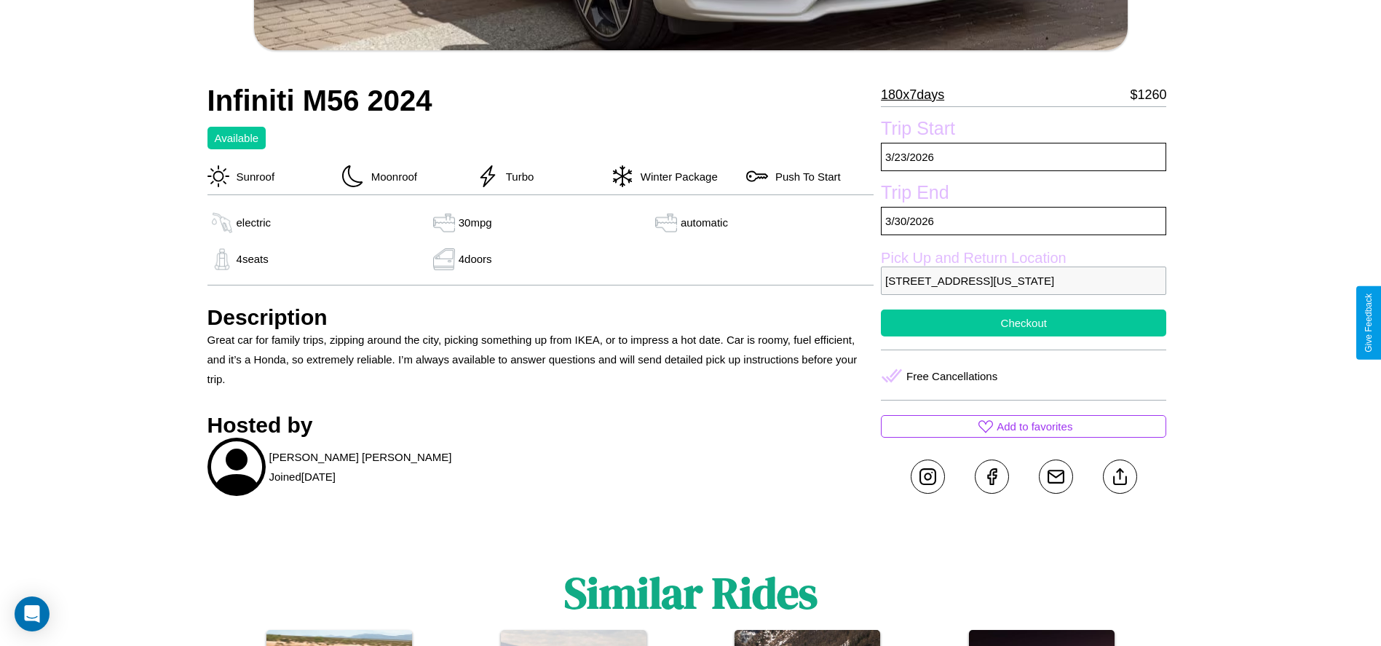
click at [1023, 322] on button "Checkout" at bounding box center [1023, 322] width 285 height 27
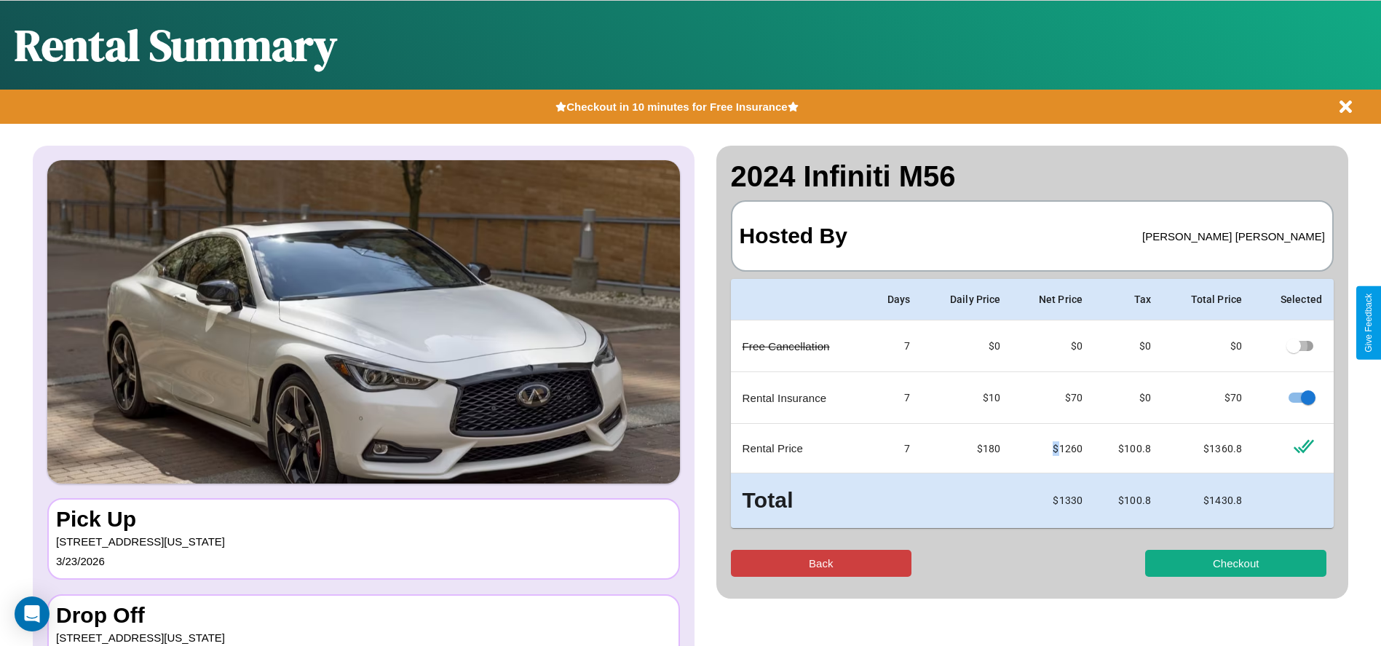
click at [820, 563] on button "Back" at bounding box center [821, 563] width 181 height 27
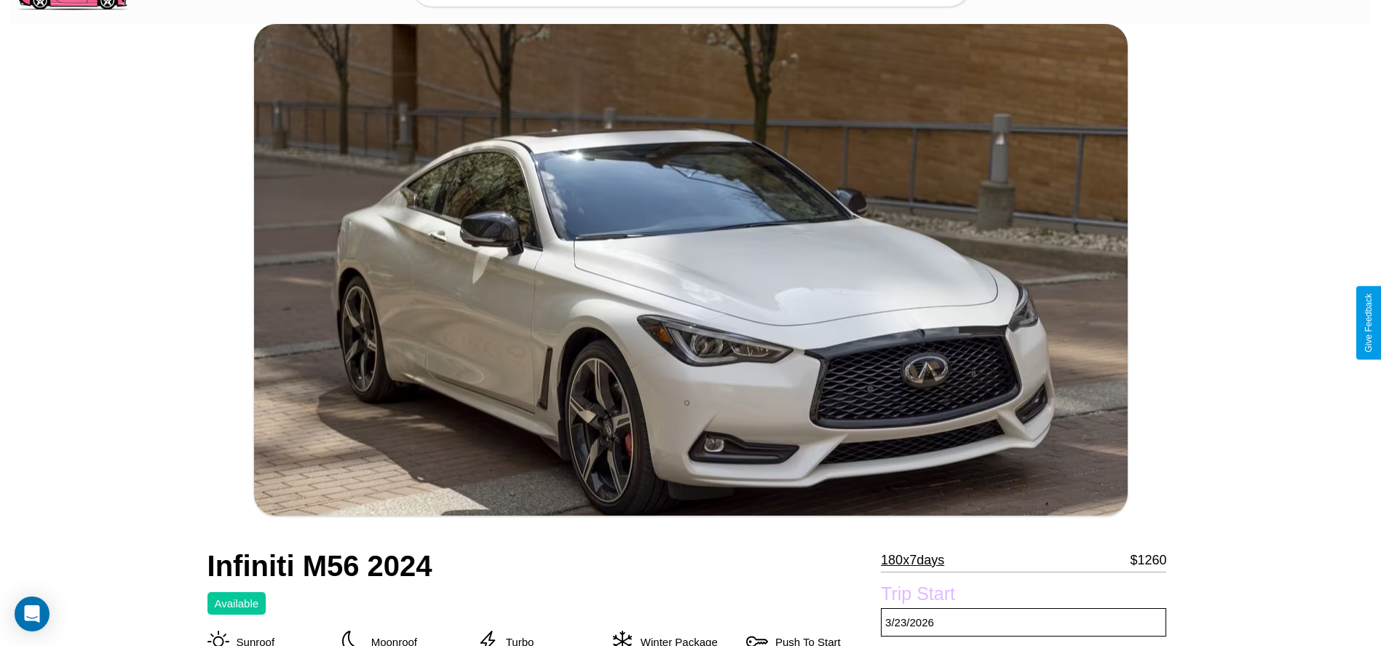
scroll to position [477, 0]
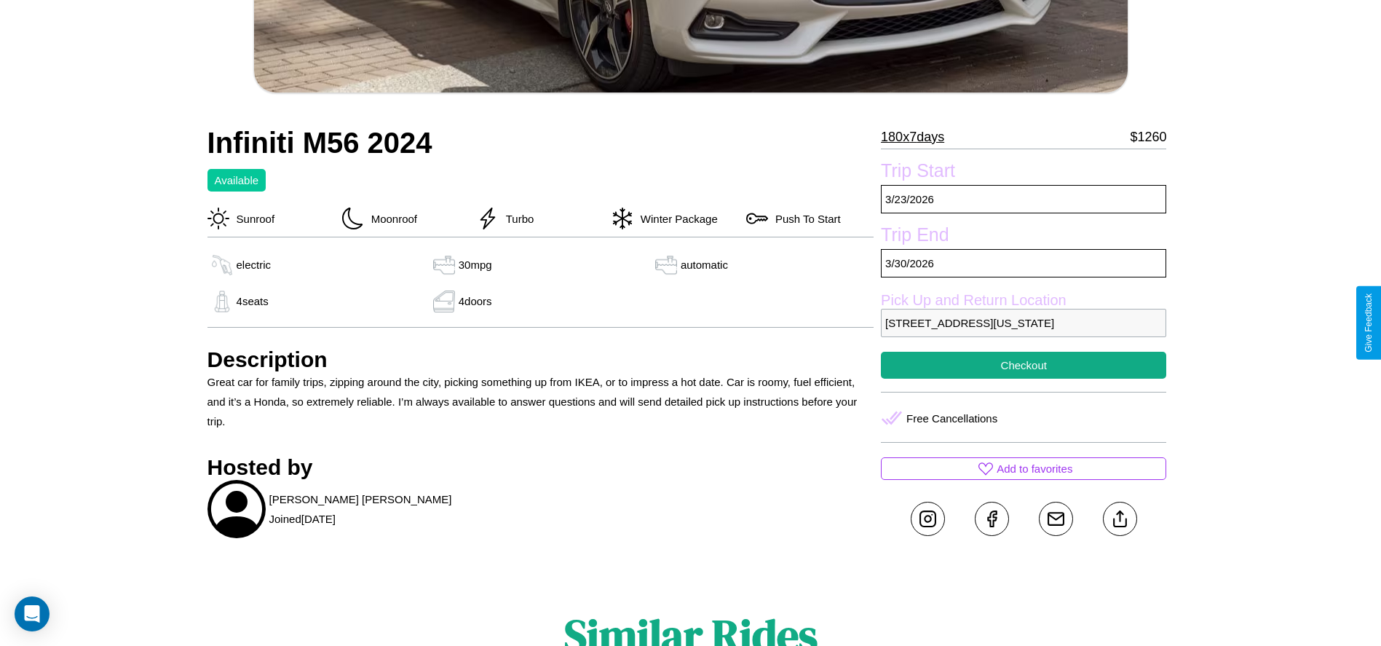
click at [1023, 322] on p "[STREET_ADDRESS][US_STATE]" at bounding box center [1023, 323] width 285 height 28
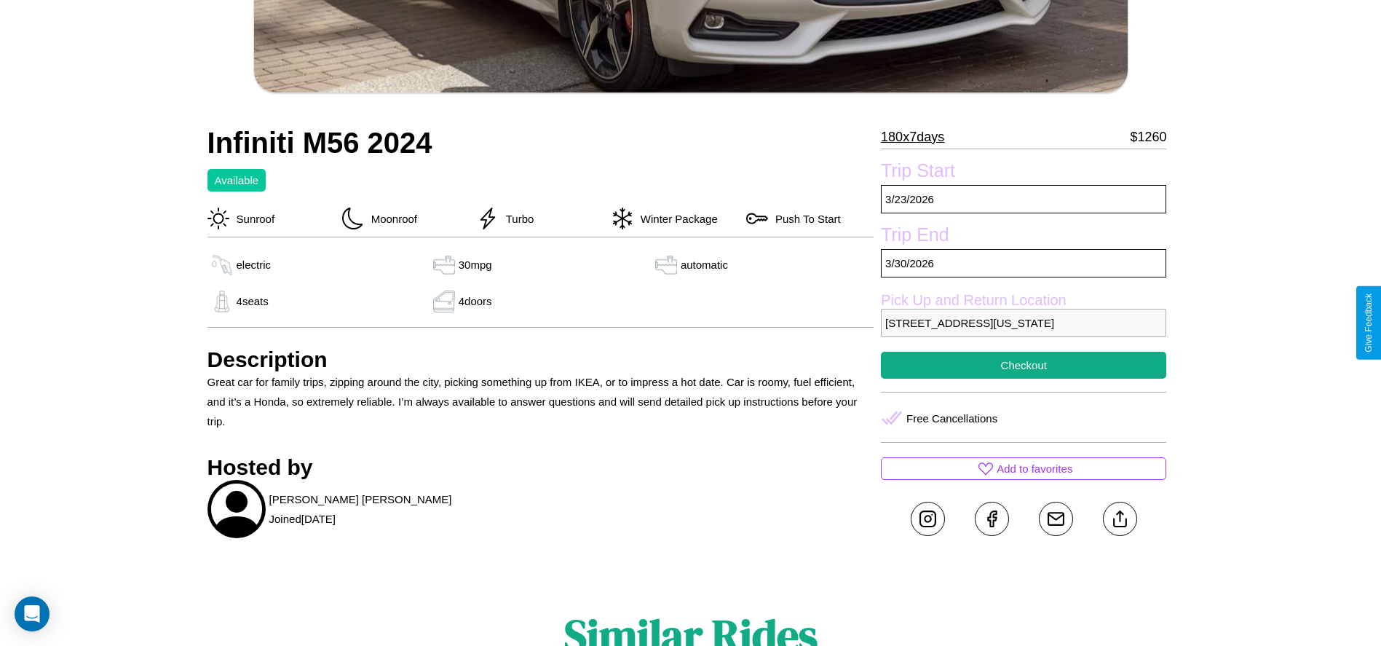
click at [1023, 322] on p "[STREET_ADDRESS][US_STATE]" at bounding box center [1023, 323] width 285 height 28
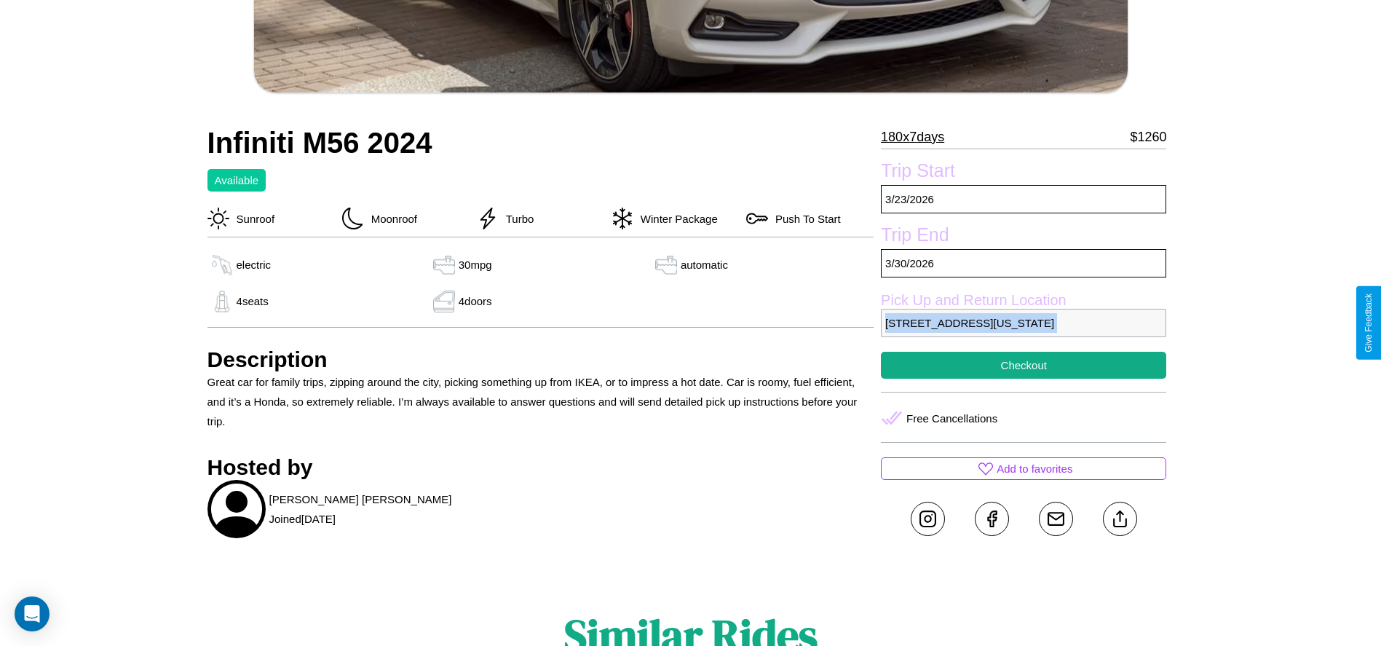
click at [1023, 322] on p "[STREET_ADDRESS][US_STATE]" at bounding box center [1023, 323] width 285 height 28
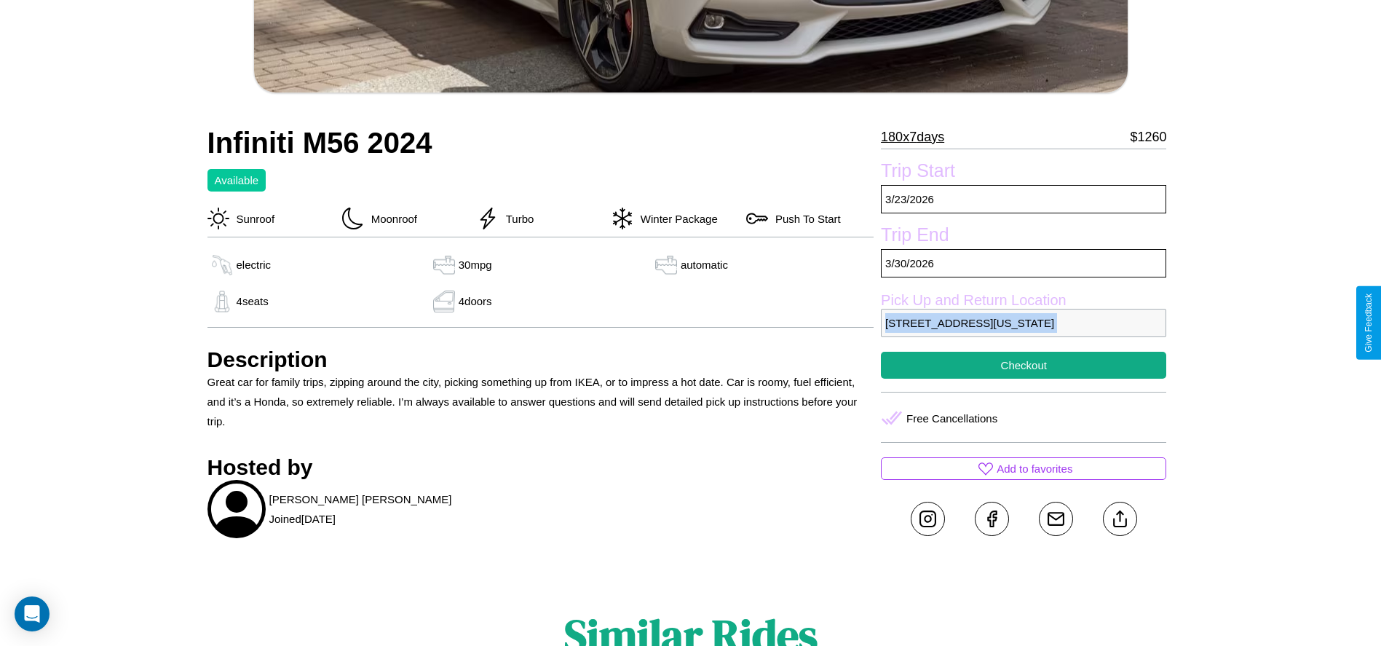
click at [1023, 322] on p "[STREET_ADDRESS][US_STATE]" at bounding box center [1023, 323] width 285 height 28
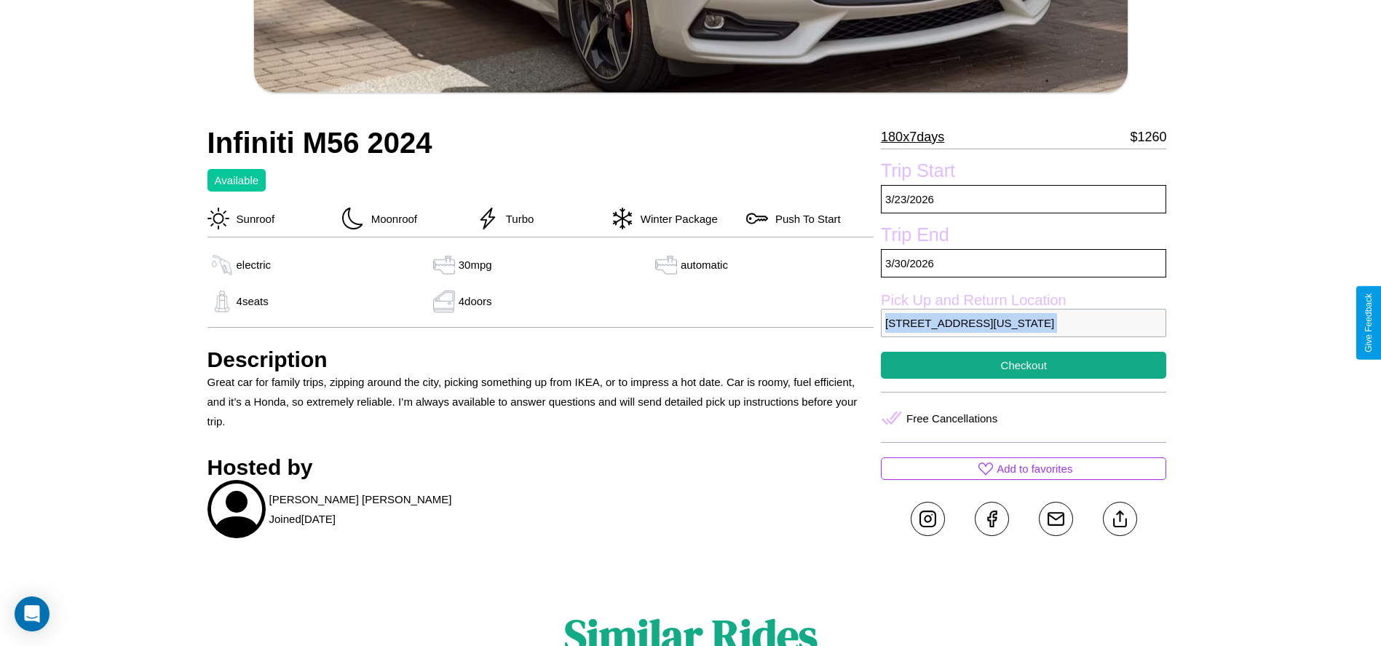
click at [1023, 322] on p "[STREET_ADDRESS][US_STATE]" at bounding box center [1023, 323] width 285 height 28
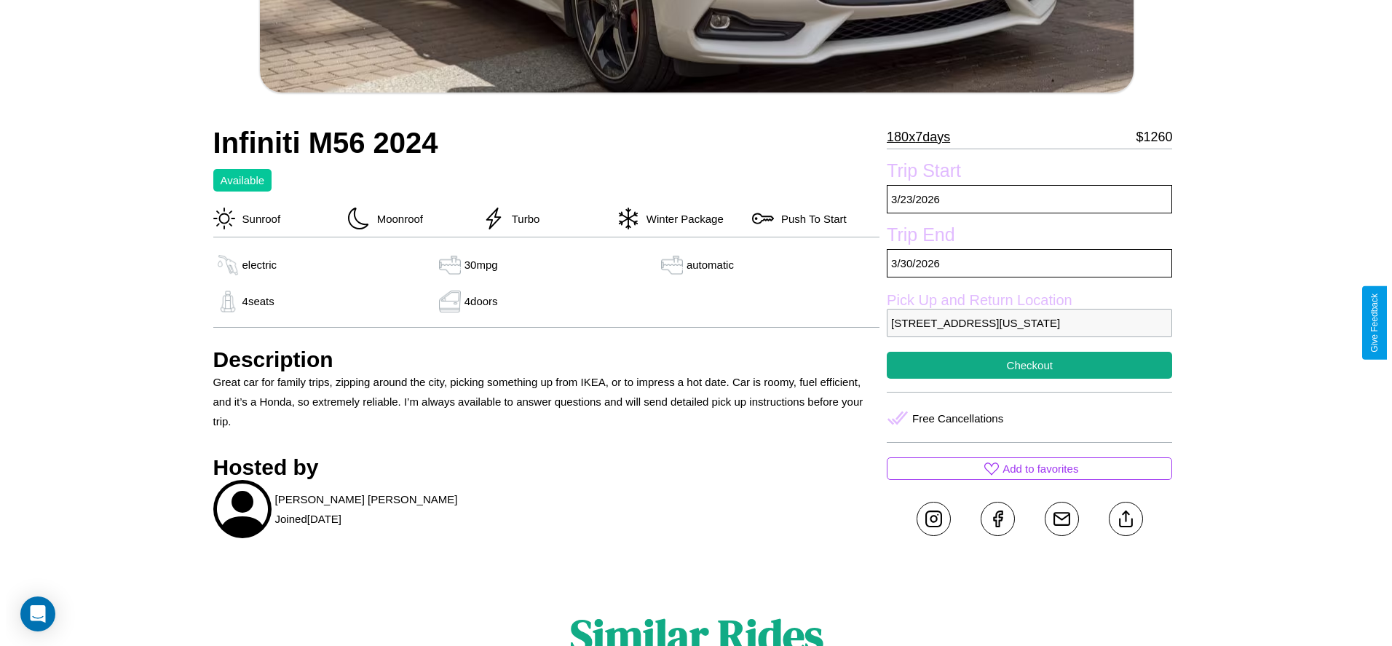
scroll to position [353, 0]
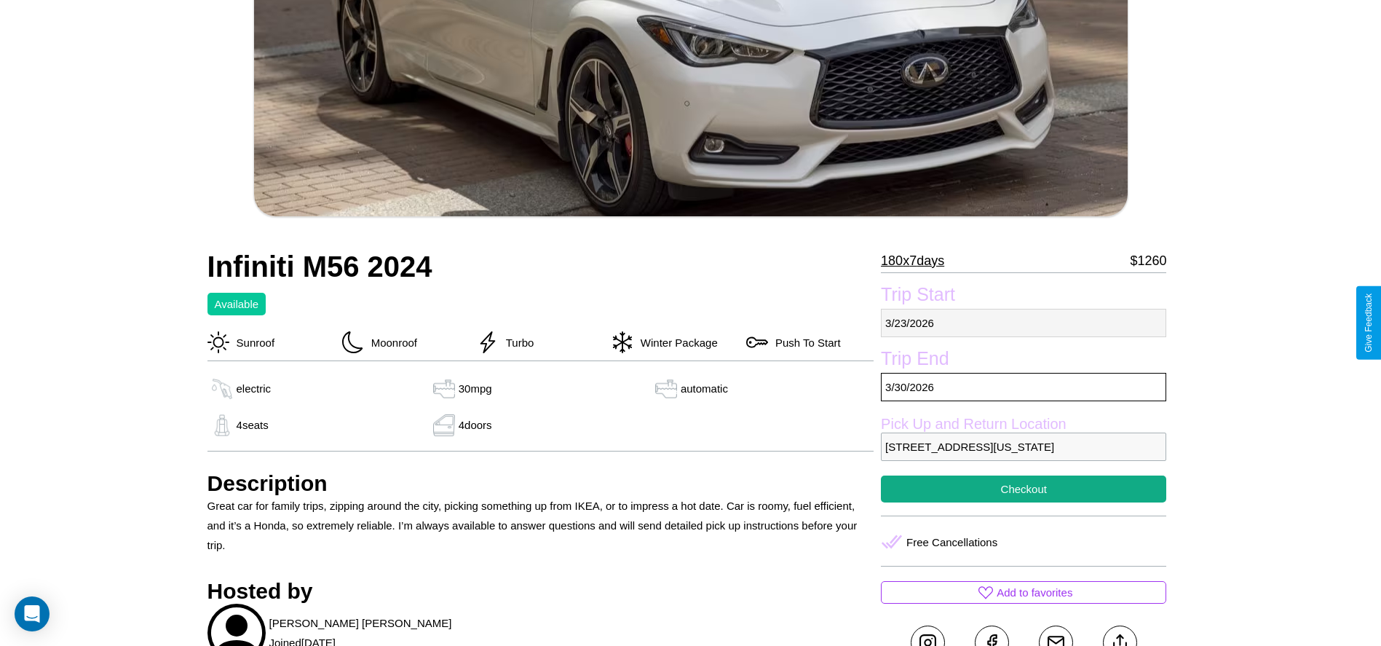
click at [1023, 322] on p "[DATE]" at bounding box center [1023, 323] width 285 height 28
select select "*"
select select "****"
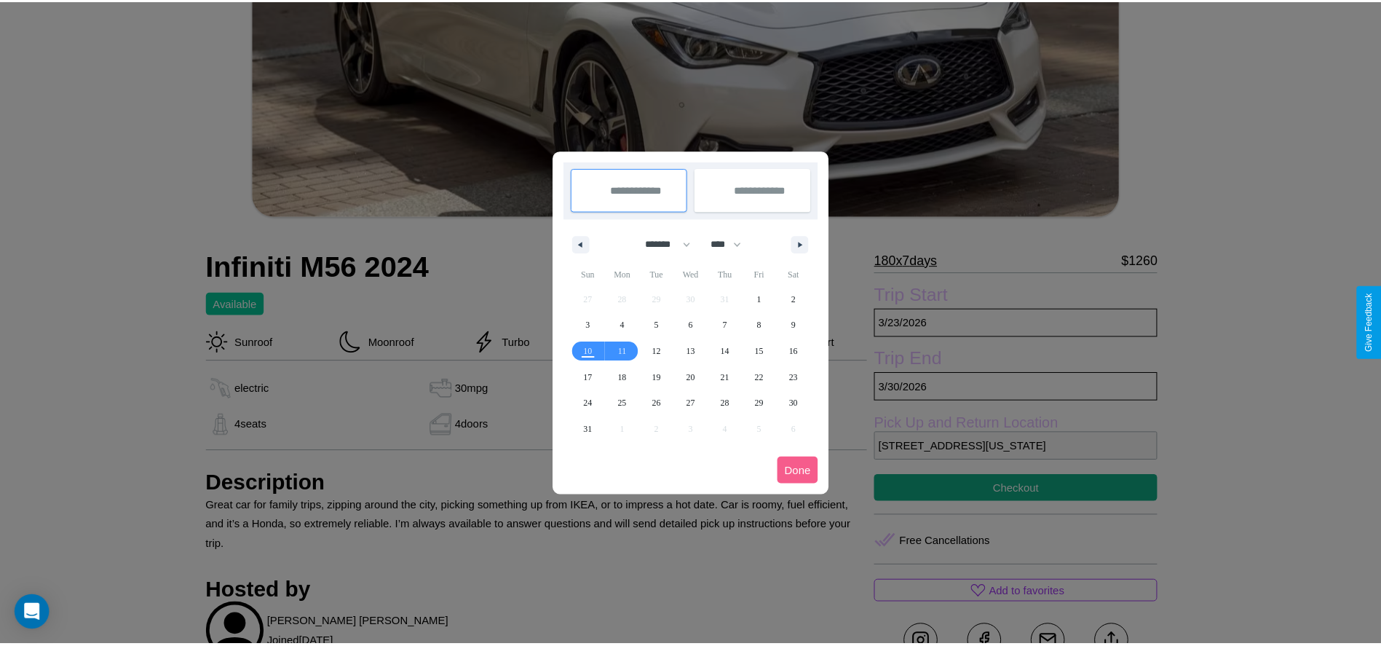
scroll to position [0, 0]
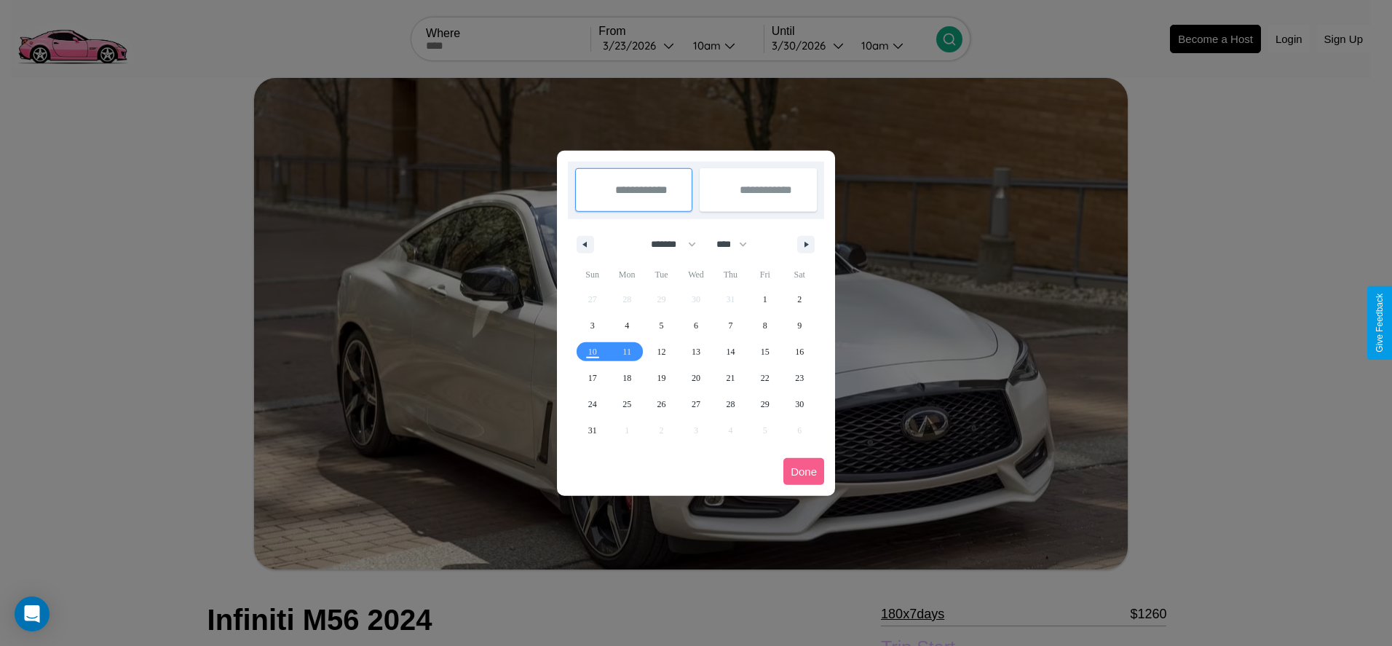
click at [639, 45] on div at bounding box center [696, 323] width 1392 height 646
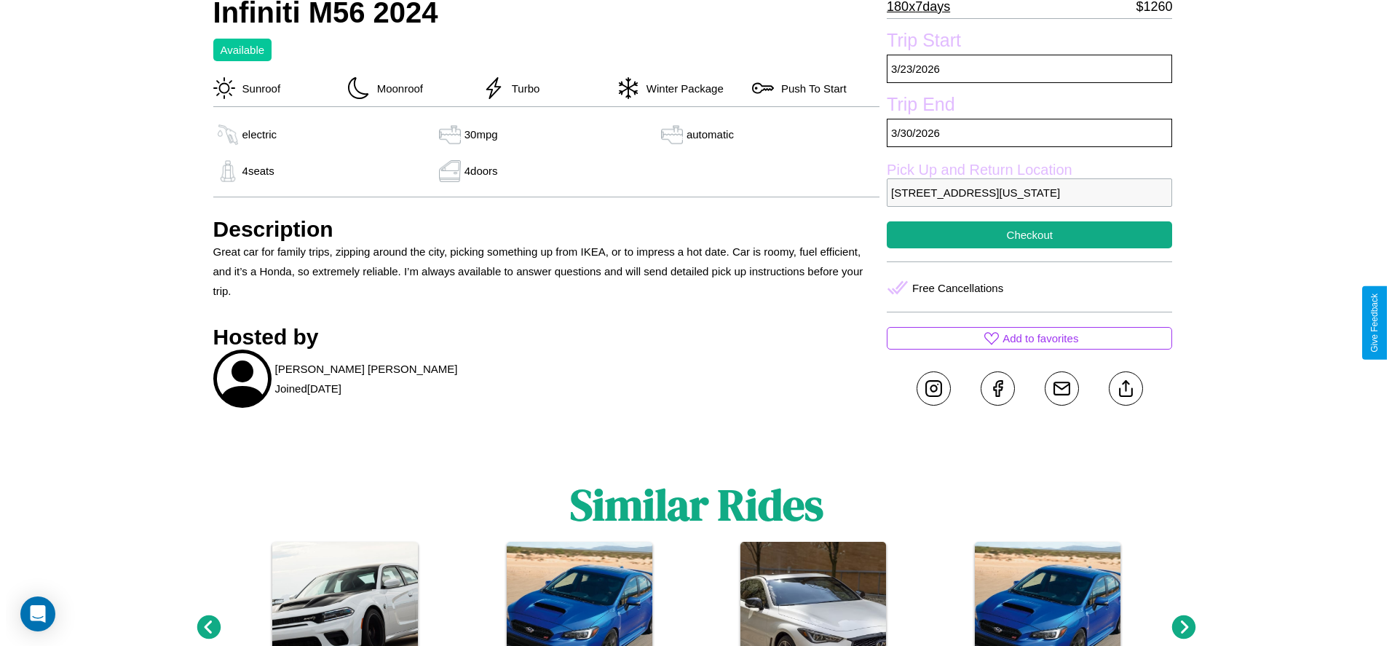
scroll to position [622, 0]
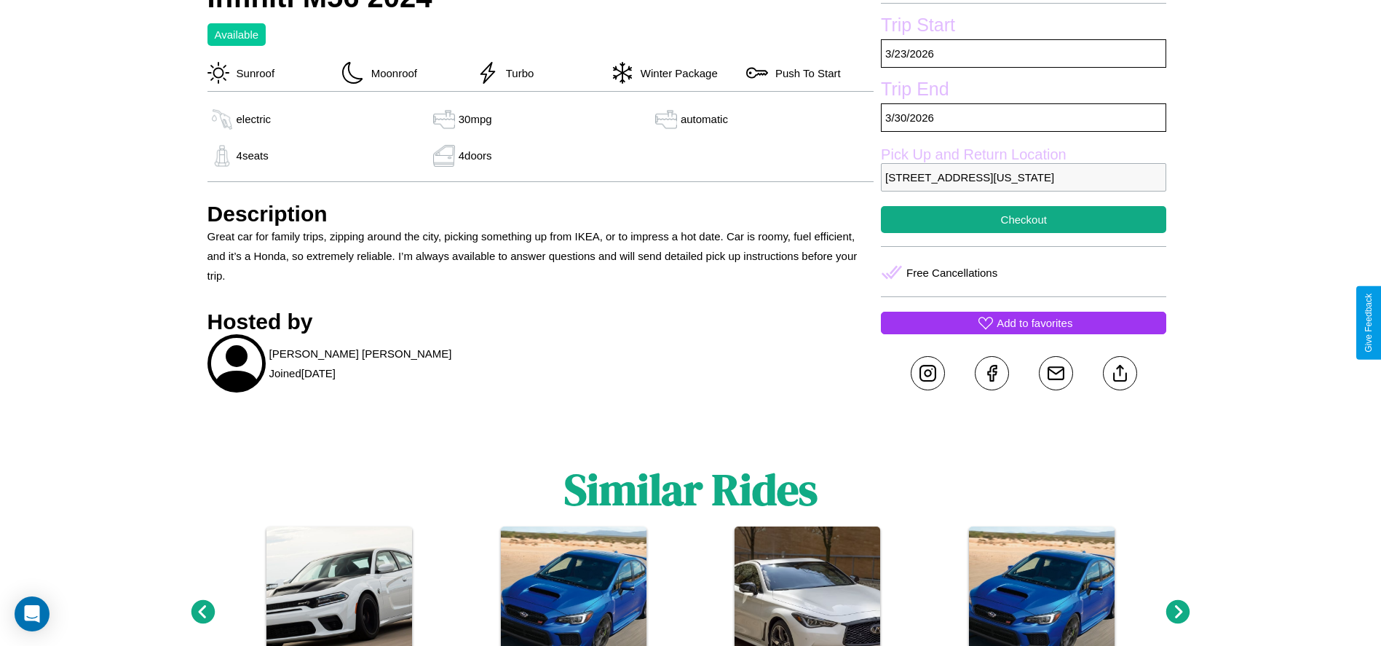
click at [1023, 322] on p "Add to favorites" at bounding box center [1035, 323] width 76 height 20
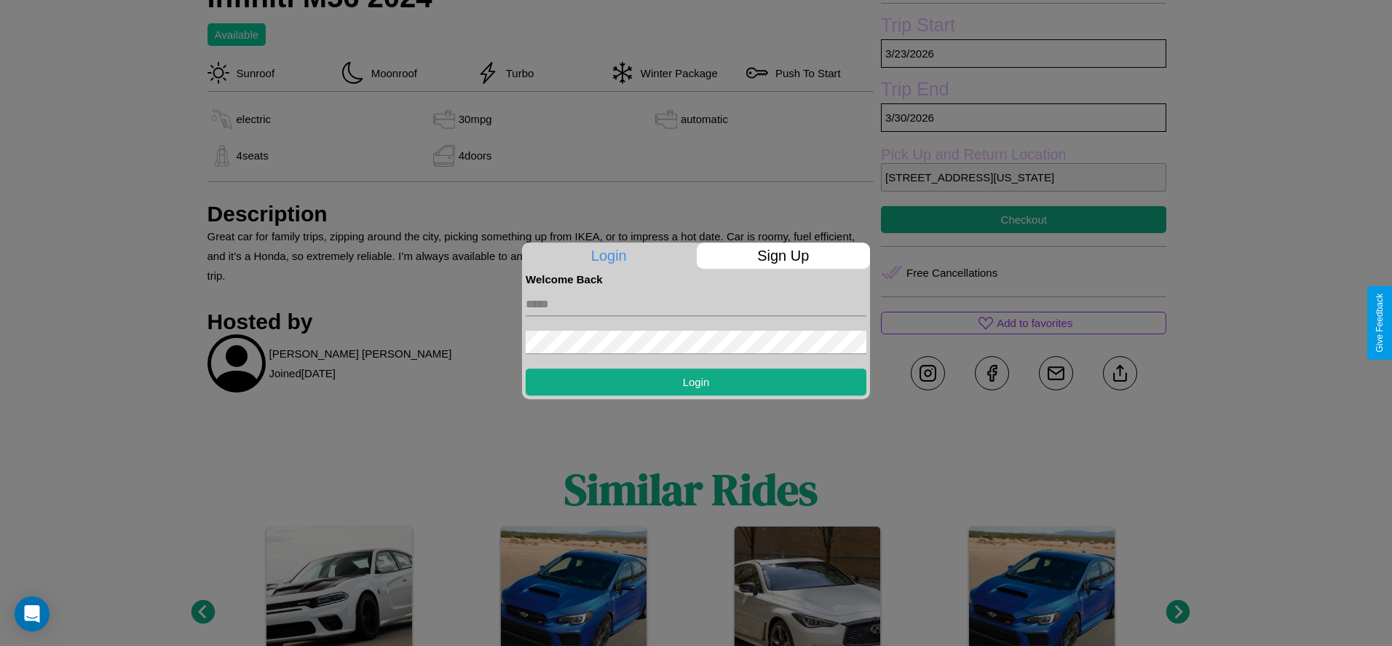
click at [696, 322] on form "Login" at bounding box center [696, 340] width 341 height 110
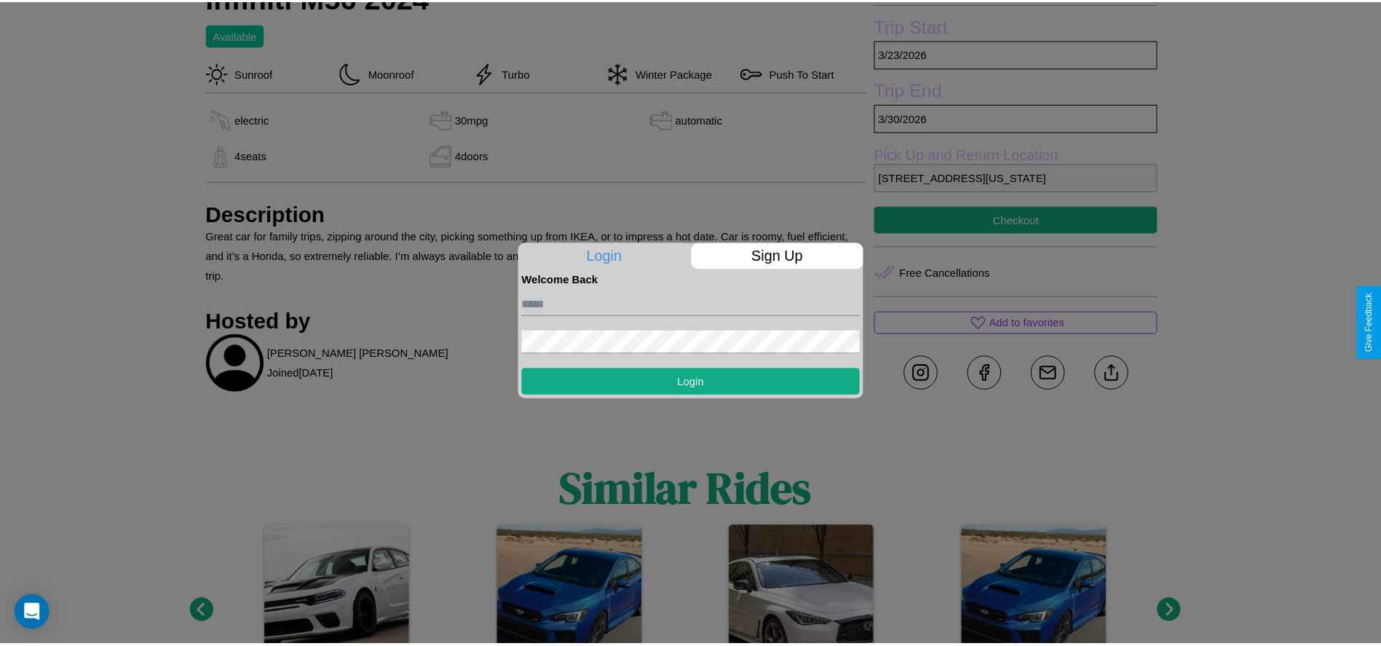
scroll to position [673, 0]
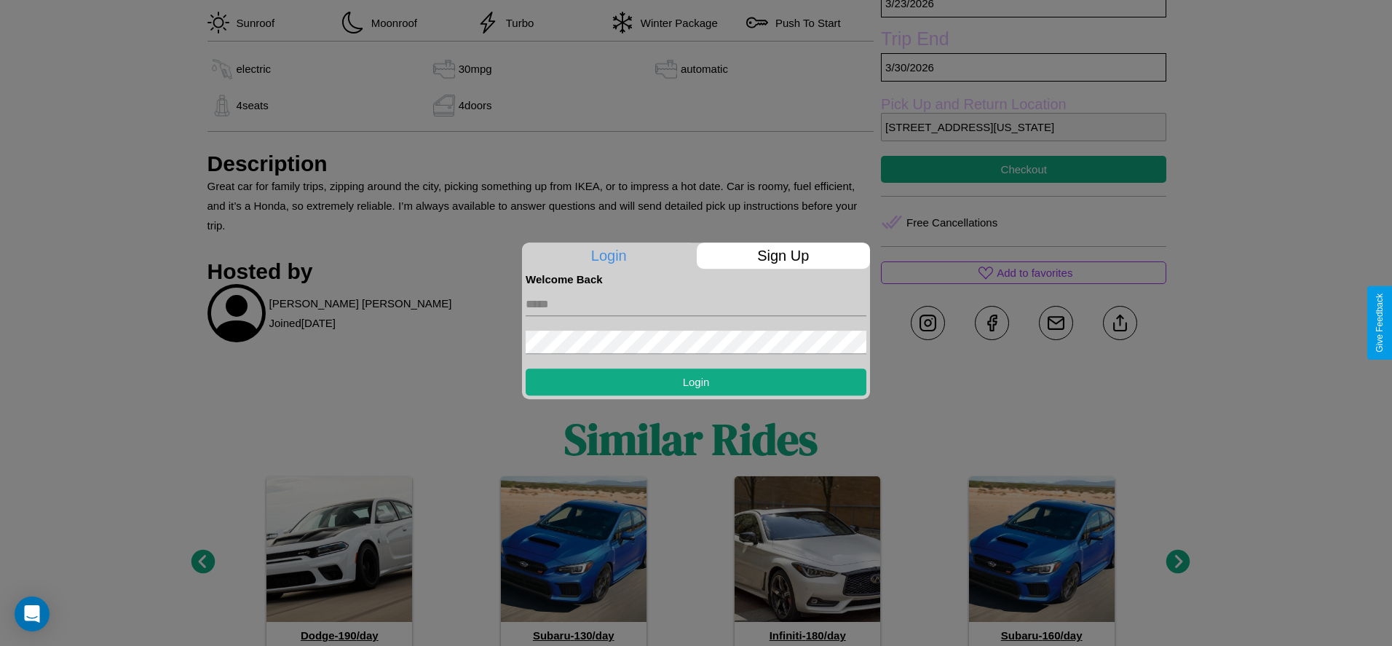
click at [1120, 322] on div at bounding box center [696, 323] width 1392 height 646
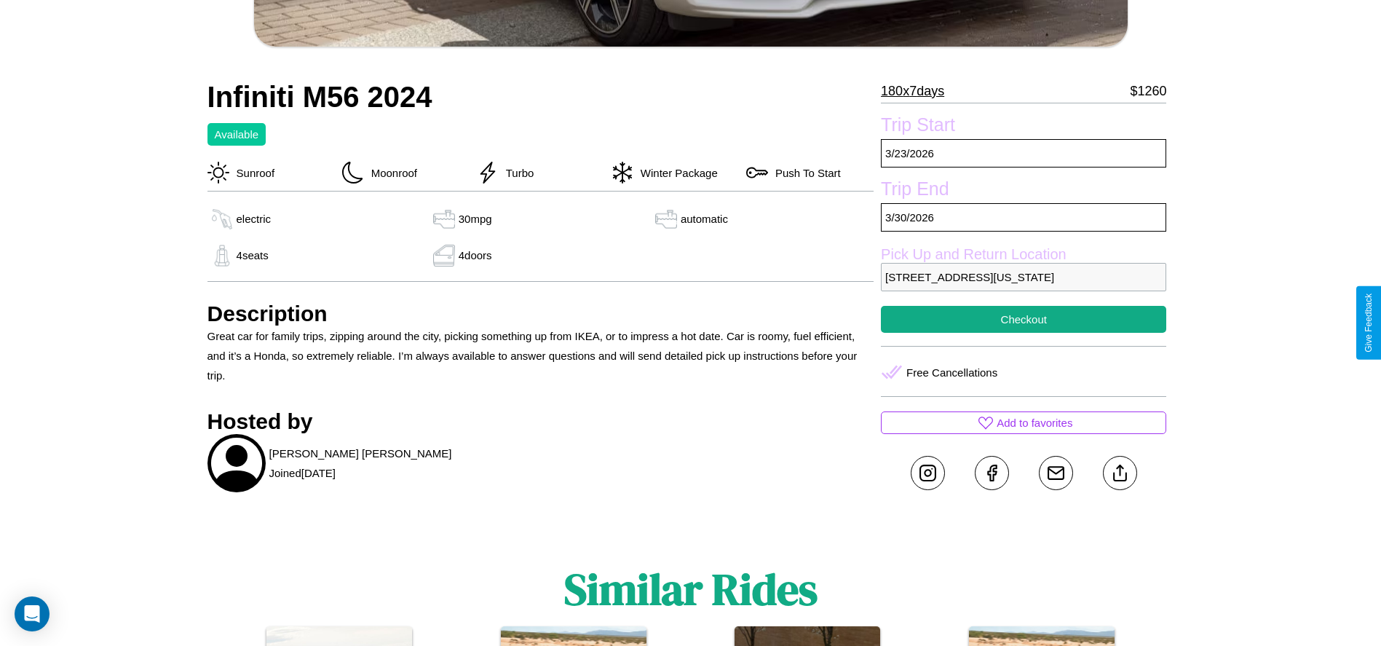
scroll to position [519, 0]
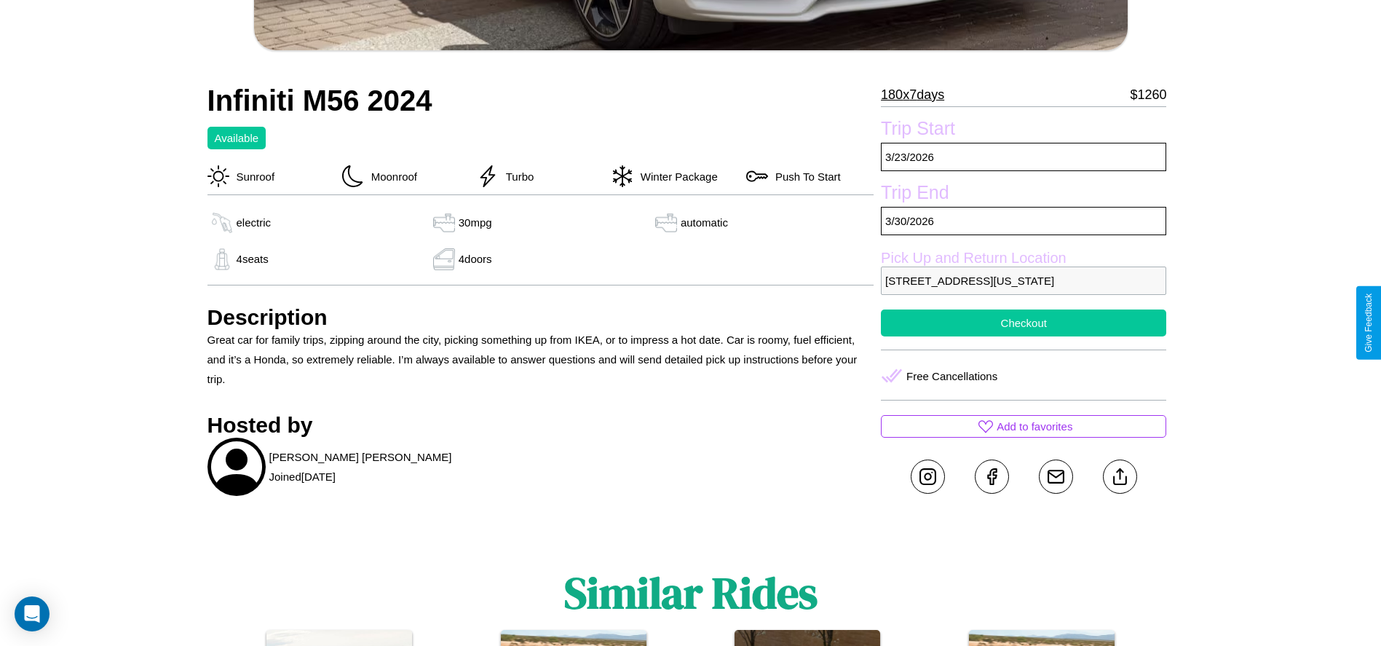
click at [1023, 322] on button "Checkout" at bounding box center [1023, 322] width 285 height 27
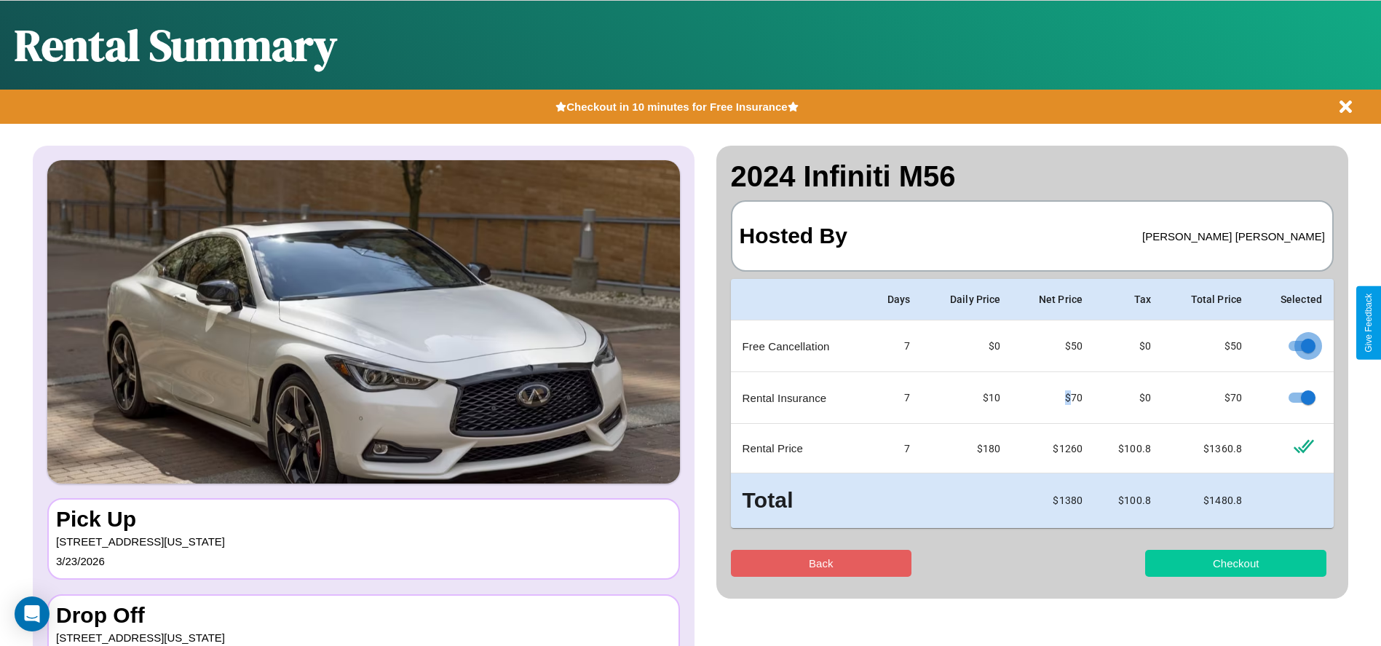
click at [1235, 563] on button "Checkout" at bounding box center [1235, 563] width 181 height 27
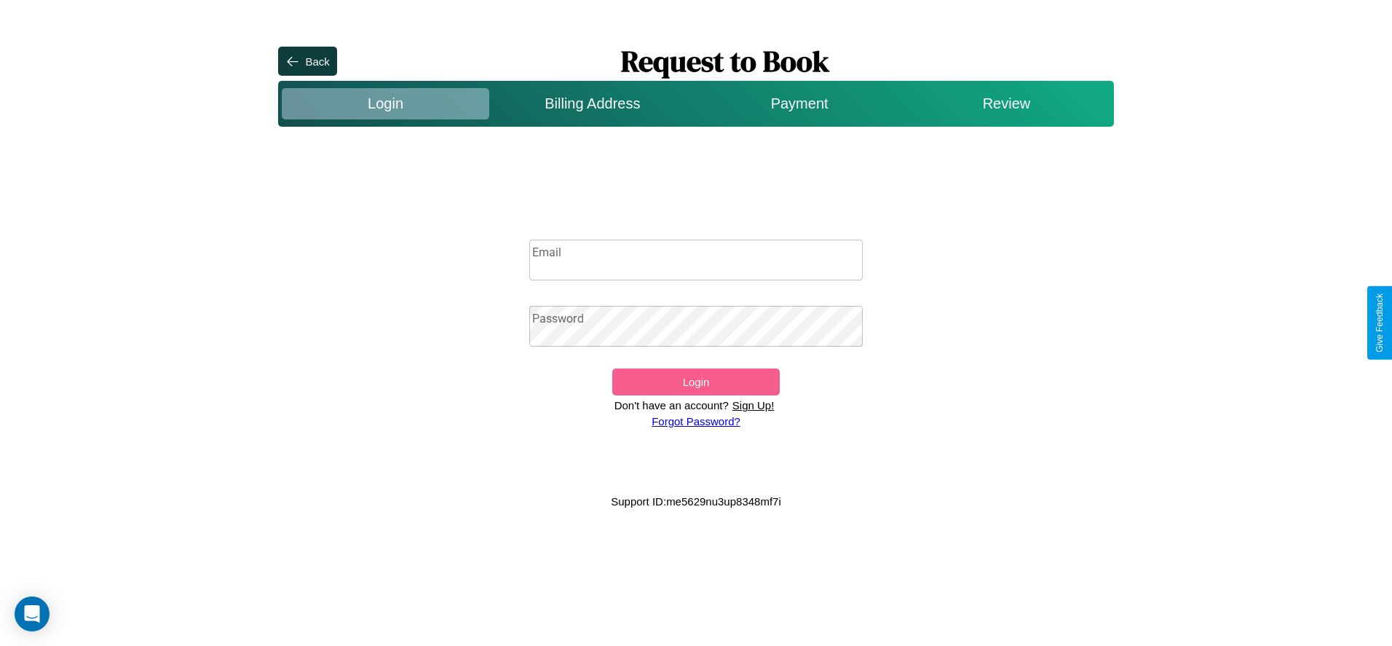
click at [696, 260] on input "Email" at bounding box center [696, 259] width 334 height 41
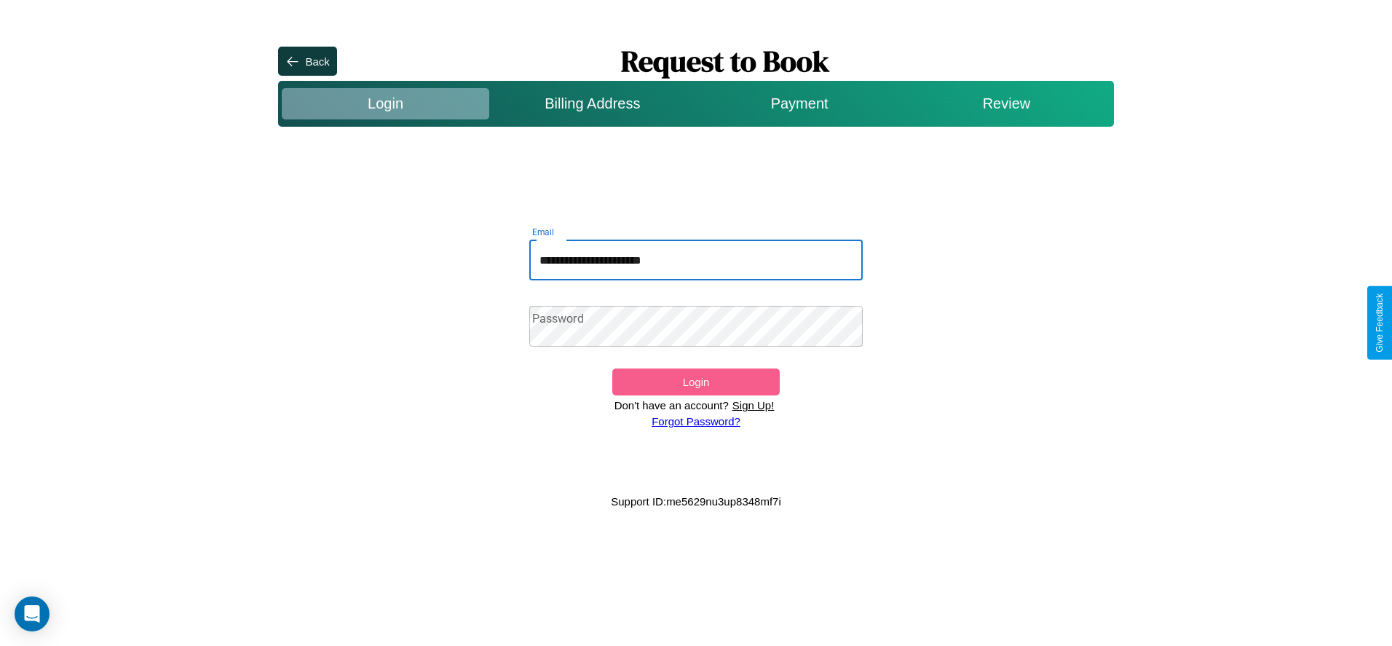
type input "**********"
click at [695, 381] on button "Login" at bounding box center [695, 381] width 167 height 27
